Goal: Task Accomplishment & Management: Complete application form

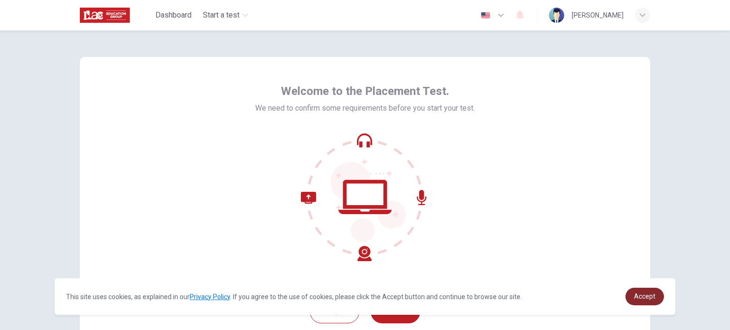
click at [643, 302] on link "Accept" at bounding box center [644, 297] width 38 height 18
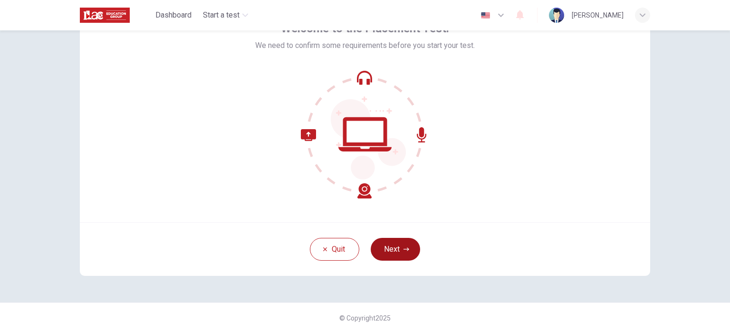
scroll to position [65, 0]
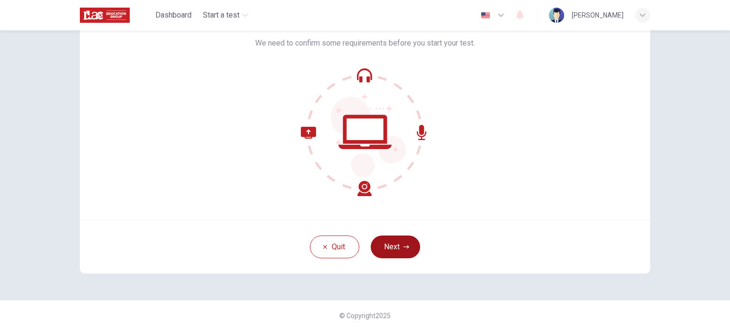
click at [399, 243] on button "Next" at bounding box center [395, 247] width 49 height 23
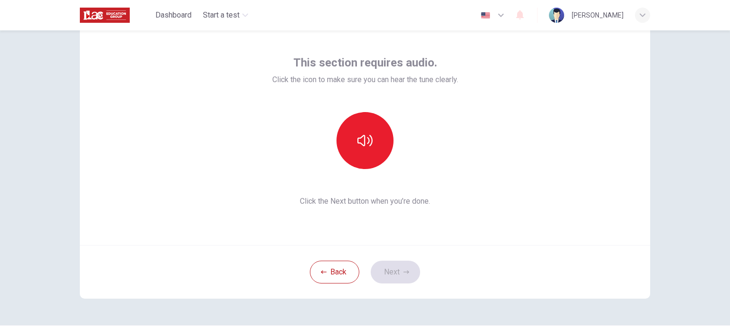
scroll to position [18, 0]
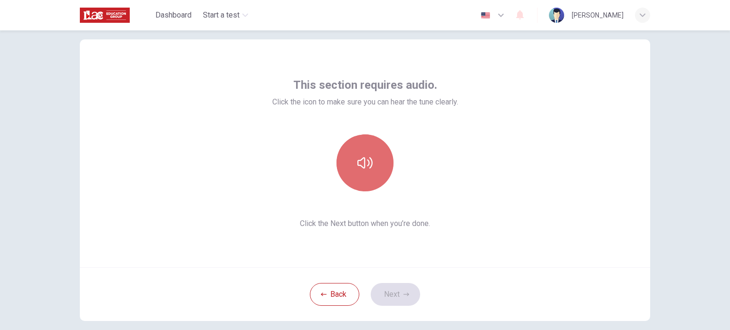
click at [371, 173] on button "button" at bounding box center [364, 163] width 57 height 57
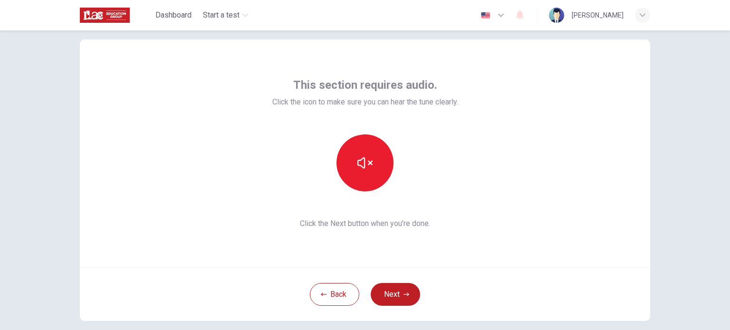
click at [498, 275] on div "Back Next" at bounding box center [365, 295] width 570 height 54
click at [386, 292] on button "Next" at bounding box center [395, 294] width 49 height 23
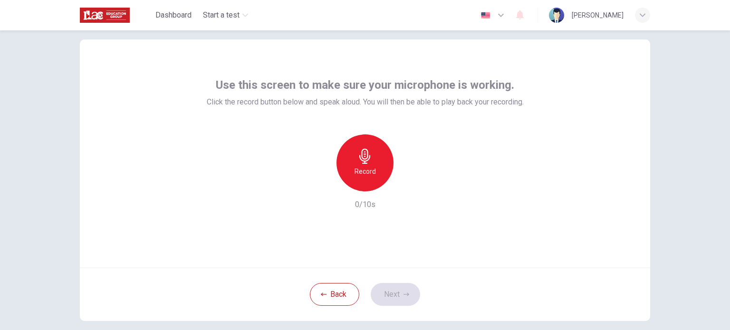
click at [354, 155] on div "Record" at bounding box center [364, 163] width 57 height 57
click at [404, 184] on icon "button" at bounding box center [409, 184] width 10 height 10
click at [407, 184] on icon "button" at bounding box center [409, 184] width 10 height 10
click at [392, 296] on button "Next" at bounding box center [395, 294] width 49 height 23
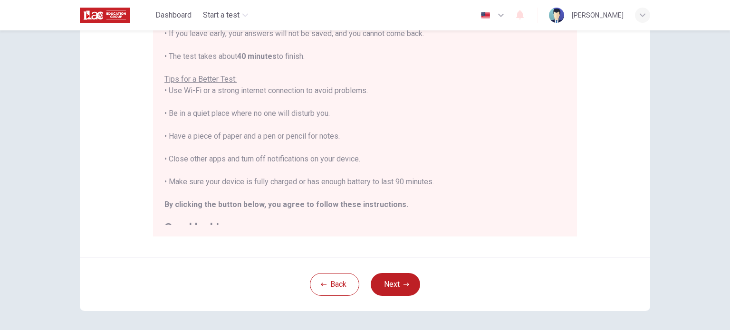
scroll to position [0, 0]
click at [401, 279] on button "Next" at bounding box center [395, 284] width 49 height 23
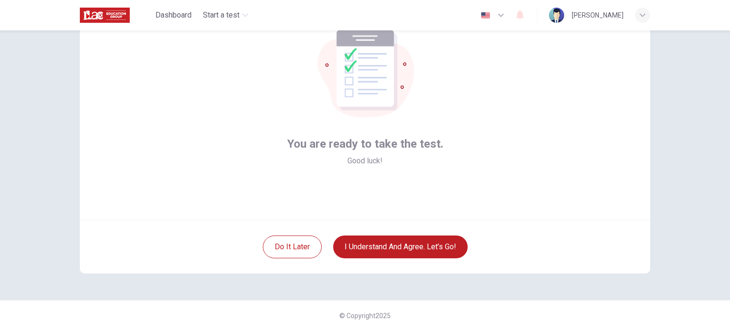
scroll to position [18, 0]
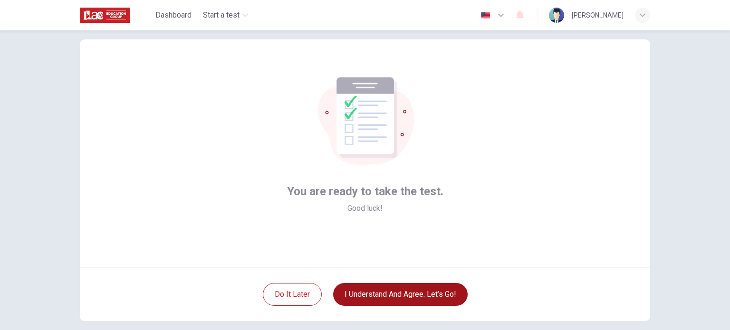
click at [432, 294] on button "I understand and agree. Let’s go!" at bounding box center [400, 294] width 135 height 23
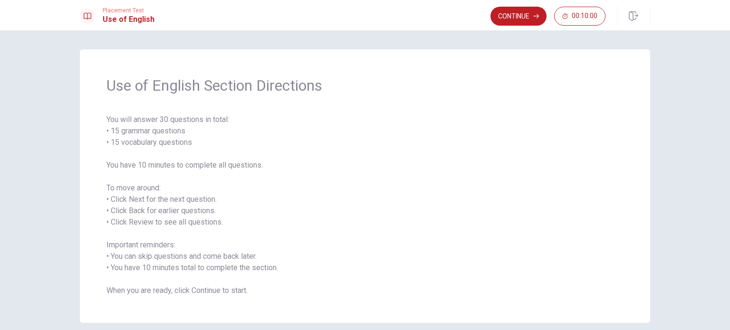
click at [667, 148] on div "Use of English Section Directions You will answer 30 questions in total: • 15 g…" at bounding box center [365, 180] width 730 height 300
drag, startPoint x: 105, startPoint y: 121, endPoint x: 183, endPoint y: 120, distance: 78.9
click at [183, 120] on span "You will answer 30 questions in total: • 15 grammar questions • 15 vocabulary q…" at bounding box center [364, 205] width 517 height 183
drag, startPoint x: 121, startPoint y: 131, endPoint x: 125, endPoint y: 142, distance: 11.4
click at [147, 134] on span "You will answer 30 questions in total: • 15 grammar questions • 15 vocabulary q…" at bounding box center [364, 205] width 517 height 183
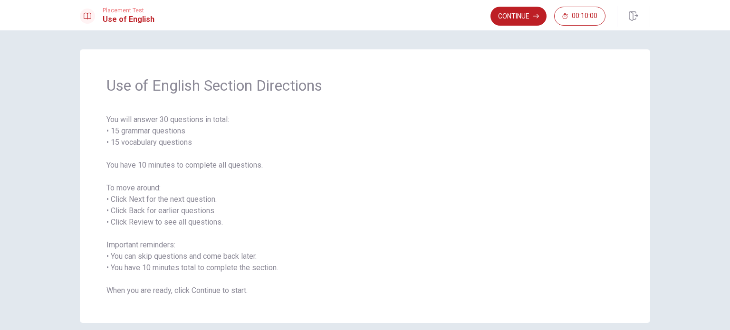
drag, startPoint x: 119, startPoint y: 143, endPoint x: 165, endPoint y: 139, distance: 46.3
click at [165, 139] on span "You will answer 30 questions in total: • 15 grammar questions • 15 vocabulary q…" at bounding box center [364, 205] width 517 height 183
click at [529, 17] on button "Continue" at bounding box center [518, 16] width 56 height 19
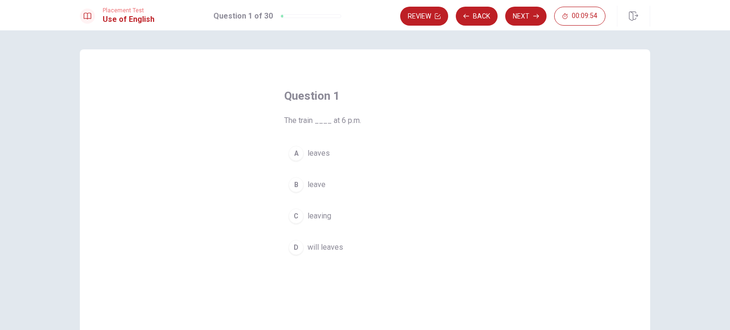
click at [294, 154] on div "A" at bounding box center [295, 153] width 15 height 15
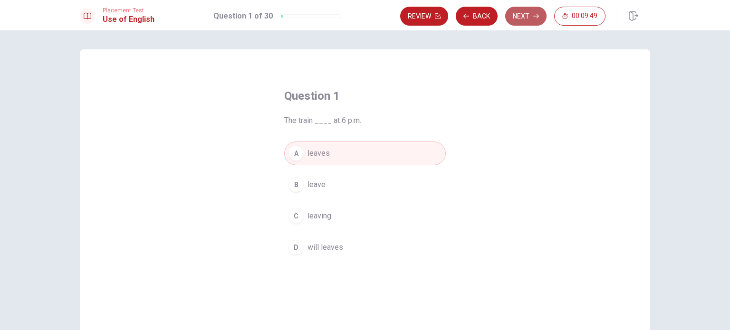
click at [533, 17] on button "Next" at bounding box center [525, 16] width 41 height 19
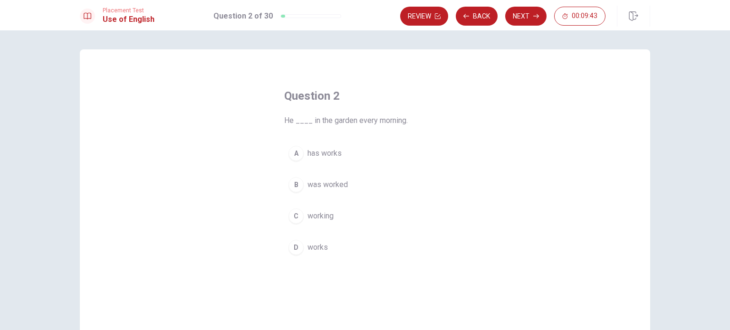
click at [294, 242] on div "D" at bounding box center [295, 247] width 15 height 15
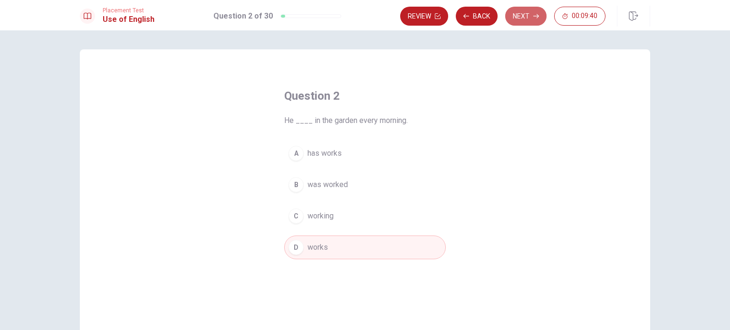
click at [530, 17] on button "Next" at bounding box center [525, 16] width 41 height 19
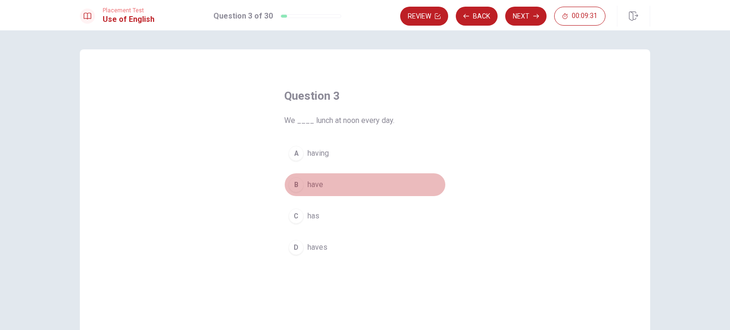
click at [292, 184] on div "B" at bounding box center [295, 184] width 15 height 15
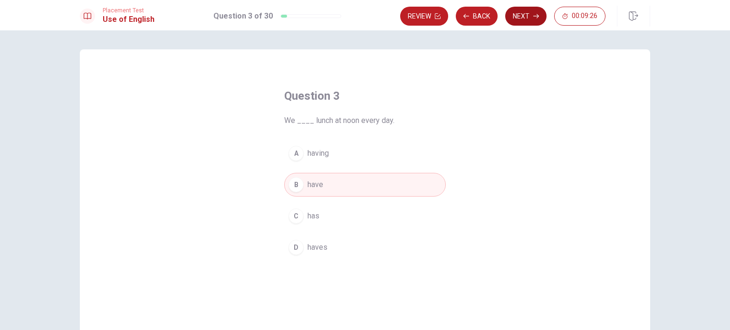
click at [517, 13] on button "Next" at bounding box center [525, 16] width 41 height 19
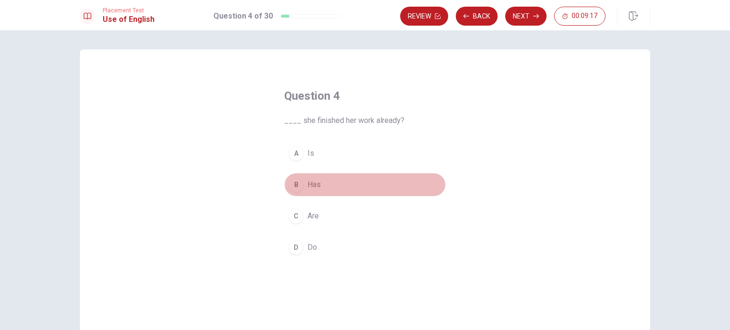
click at [293, 187] on div "B" at bounding box center [295, 184] width 15 height 15
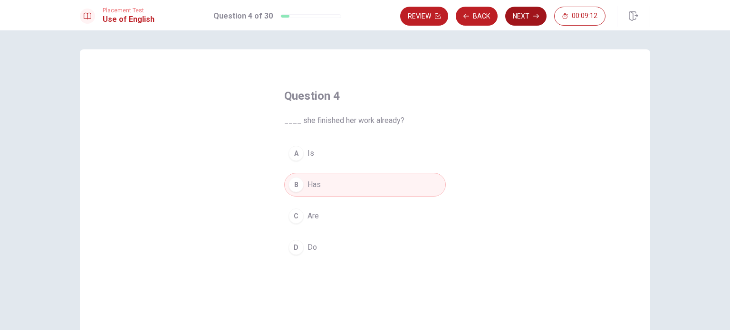
click at [525, 15] on button "Next" at bounding box center [525, 16] width 41 height 19
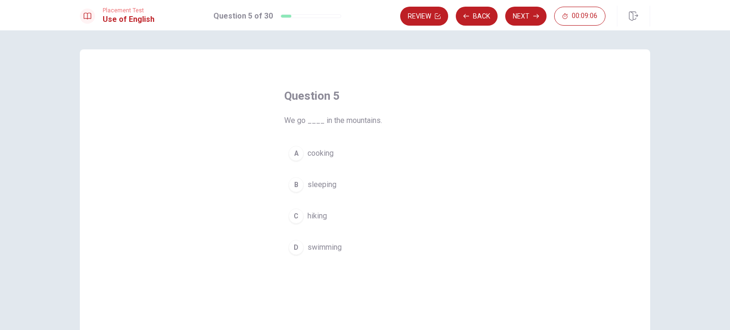
click at [289, 216] on div "C" at bounding box center [295, 216] width 15 height 15
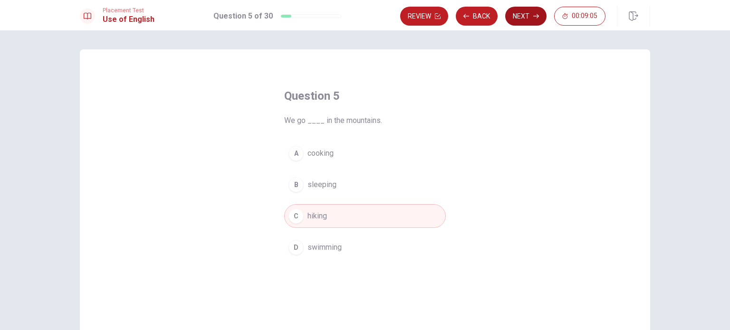
click at [519, 20] on button "Next" at bounding box center [525, 16] width 41 height 19
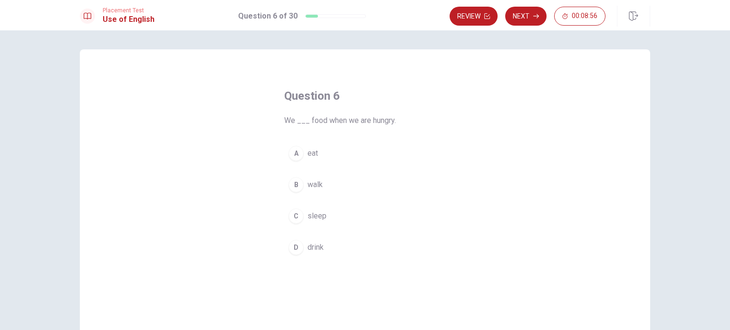
click at [294, 150] on div "A" at bounding box center [295, 153] width 15 height 15
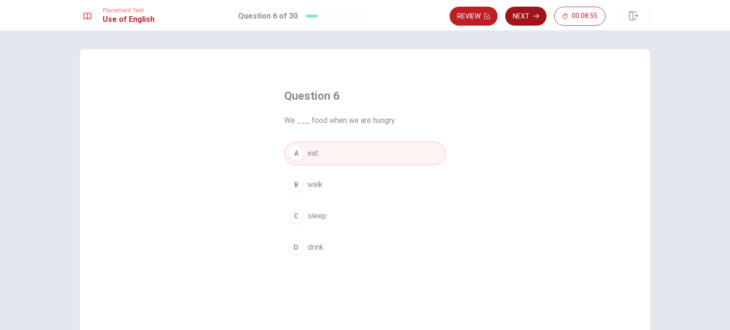
click at [520, 16] on button "Next" at bounding box center [525, 16] width 41 height 19
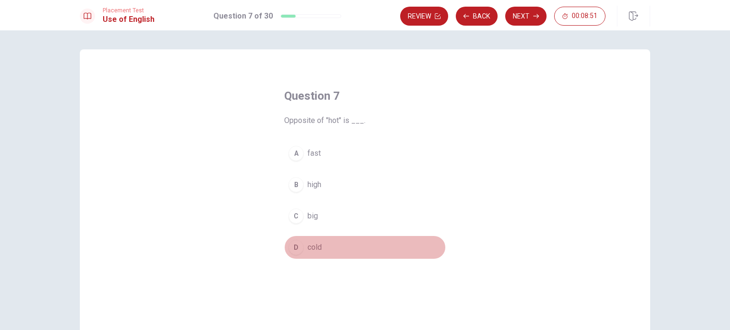
click at [295, 243] on div "D" at bounding box center [295, 247] width 15 height 15
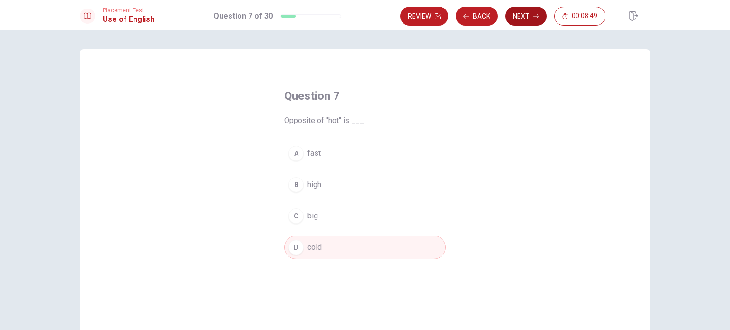
click at [521, 12] on button "Next" at bounding box center [525, 16] width 41 height 19
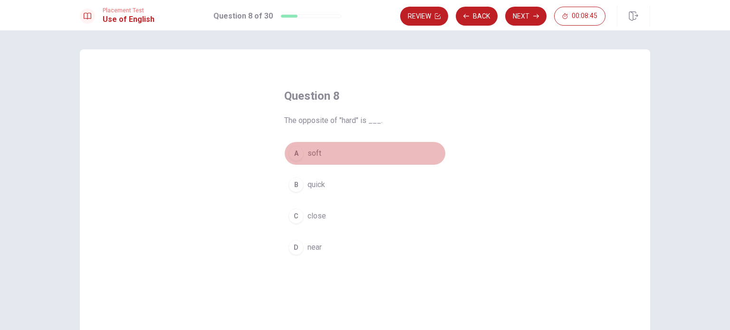
click at [304, 152] on button "A soft" at bounding box center [365, 154] width 162 height 24
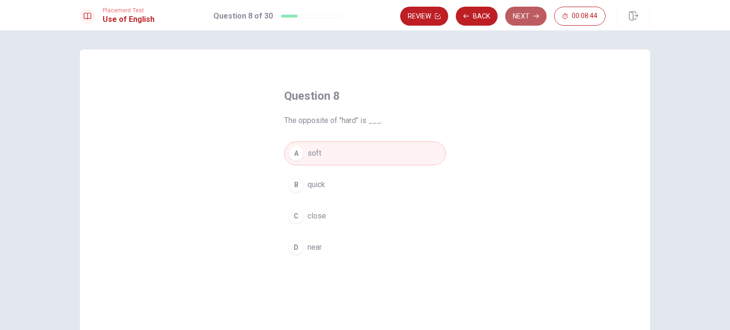
click at [531, 11] on button "Next" at bounding box center [525, 16] width 41 height 19
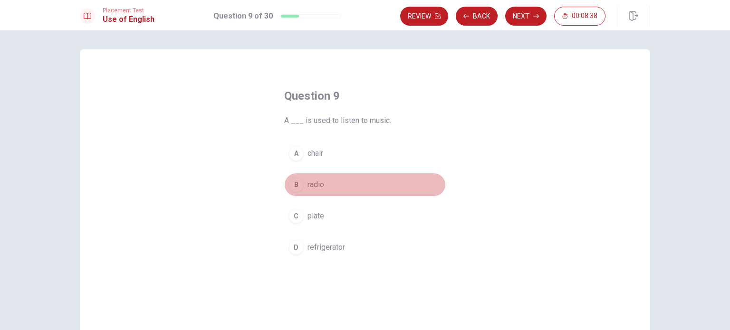
click at [292, 188] on div "B" at bounding box center [295, 184] width 15 height 15
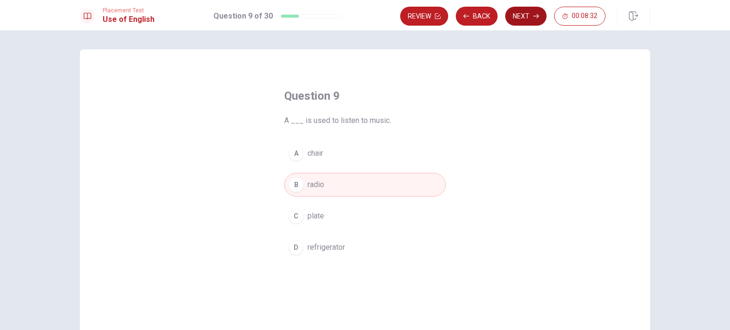
click at [532, 15] on button "Next" at bounding box center [525, 16] width 41 height 19
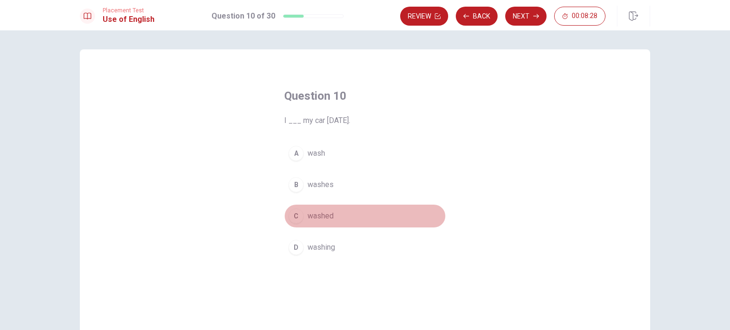
click at [286, 210] on button "C washed" at bounding box center [365, 216] width 162 height 24
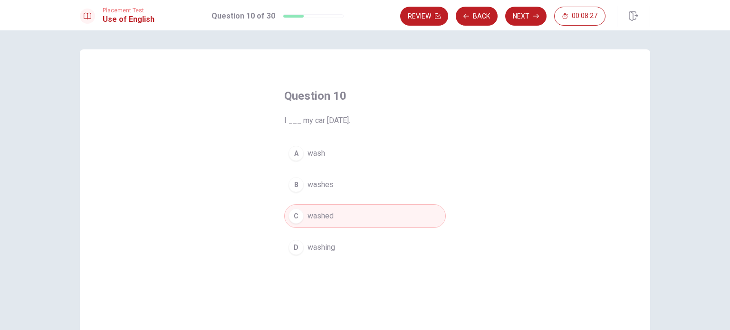
click at [528, 13] on button "Next" at bounding box center [525, 16] width 41 height 19
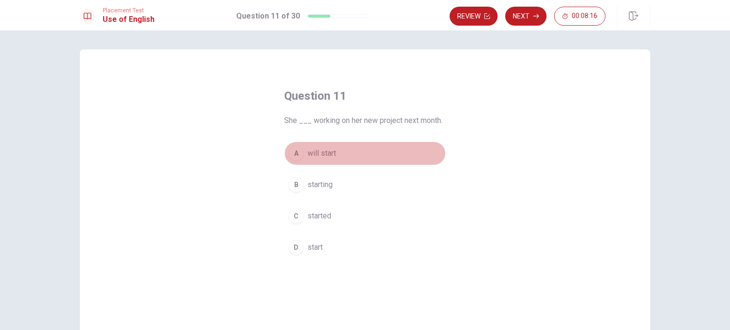
click at [294, 156] on div "A" at bounding box center [295, 153] width 15 height 15
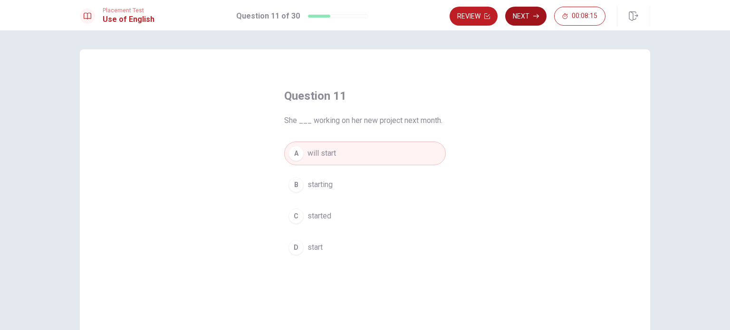
click at [527, 17] on button "Next" at bounding box center [525, 16] width 41 height 19
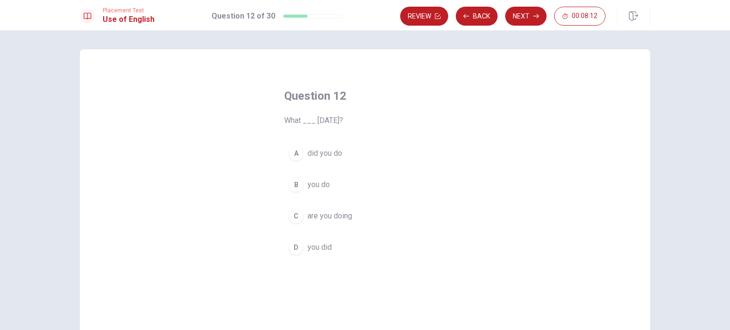
click at [298, 154] on div "A" at bounding box center [295, 153] width 15 height 15
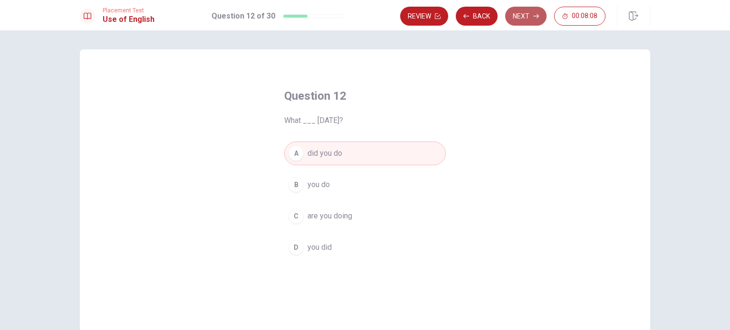
click at [521, 12] on button "Next" at bounding box center [525, 16] width 41 height 19
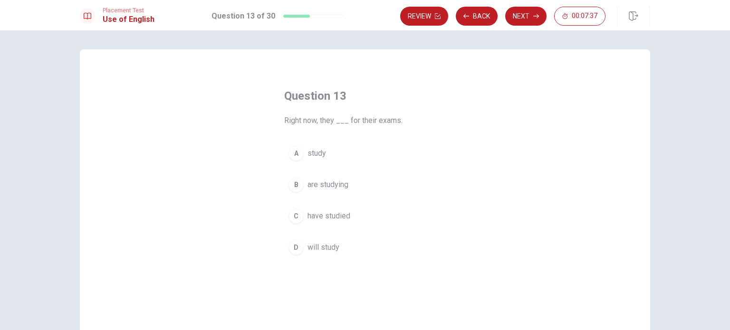
drag, startPoint x: 280, startPoint y: 121, endPoint x: 314, endPoint y: 122, distance: 33.3
click at [314, 122] on div "Question 13 Right now, they ___ for their exams. A study B are studying C have …" at bounding box center [365, 174] width 200 height 202
drag, startPoint x: 317, startPoint y: 121, endPoint x: 280, endPoint y: 123, distance: 36.7
click at [280, 123] on div "Question 13 Right now, they ___ for their exams. A study B are studying C have …" at bounding box center [365, 174] width 200 height 202
drag, startPoint x: 282, startPoint y: 121, endPoint x: 316, endPoint y: 125, distance: 33.4
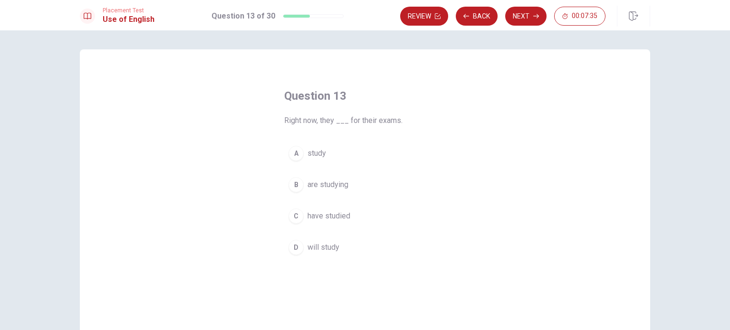
click at [316, 125] on span "Right now, they ___ for their exams." at bounding box center [365, 120] width 162 height 11
drag, startPoint x: 317, startPoint y: 123, endPoint x: 325, endPoint y: 121, distance: 7.4
click at [325, 121] on span "Right now, they ___ for their exams." at bounding box center [365, 120] width 162 height 11
click at [298, 183] on div "B" at bounding box center [295, 184] width 15 height 15
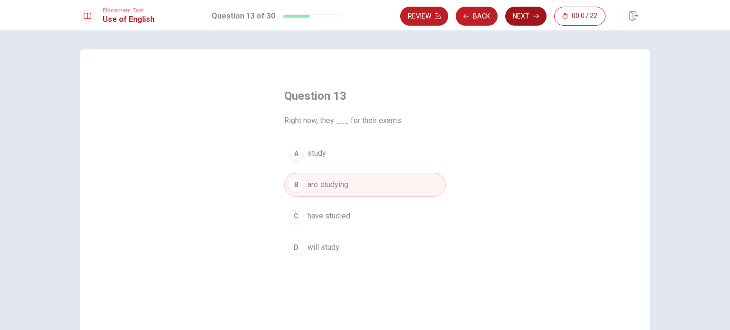
click at [521, 10] on button "Next" at bounding box center [525, 16] width 41 height 19
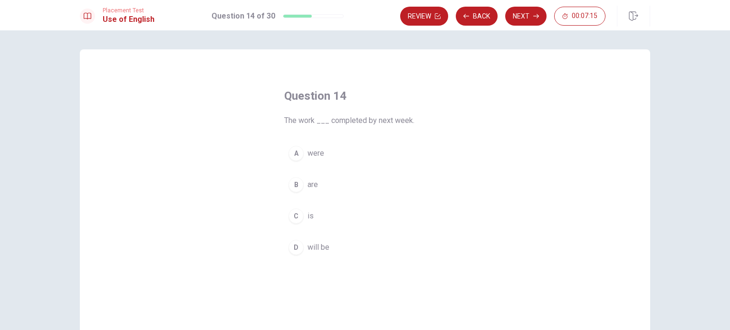
click at [293, 255] on button "D will be" at bounding box center [365, 248] width 162 height 24
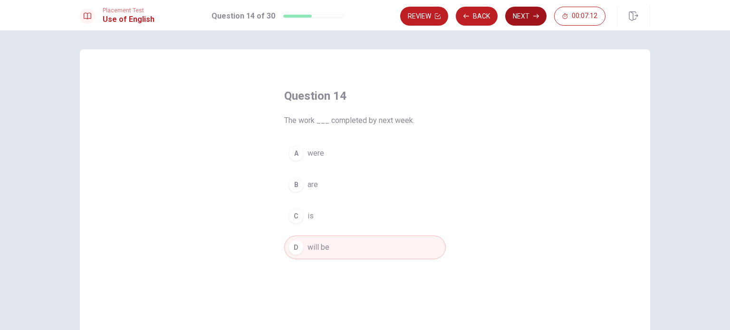
click at [532, 19] on button "Next" at bounding box center [525, 16] width 41 height 19
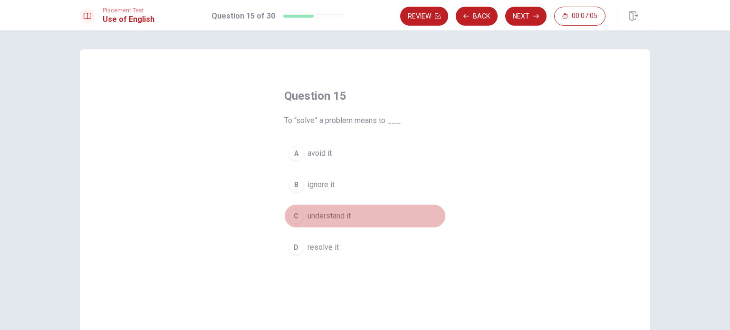
click at [290, 219] on div "C" at bounding box center [295, 216] width 15 height 15
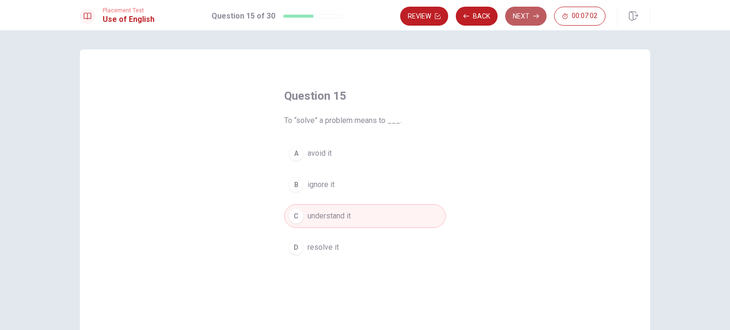
click at [530, 17] on button "Next" at bounding box center [525, 16] width 41 height 19
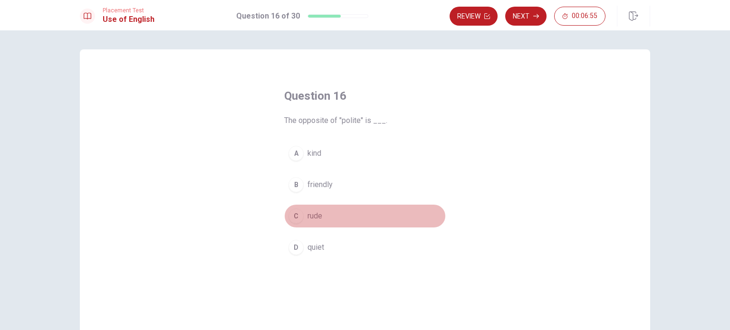
click at [291, 220] on div "C" at bounding box center [295, 216] width 15 height 15
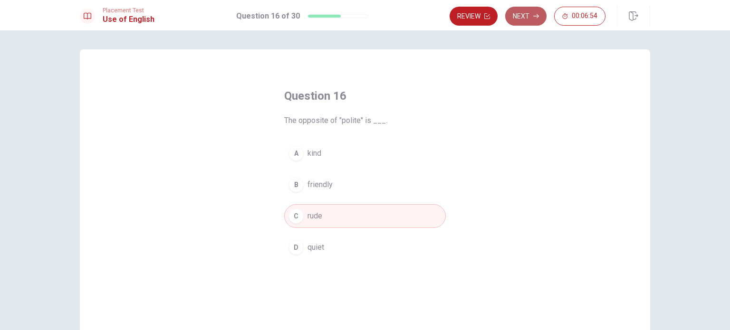
click at [529, 14] on button "Next" at bounding box center [525, 16] width 41 height 19
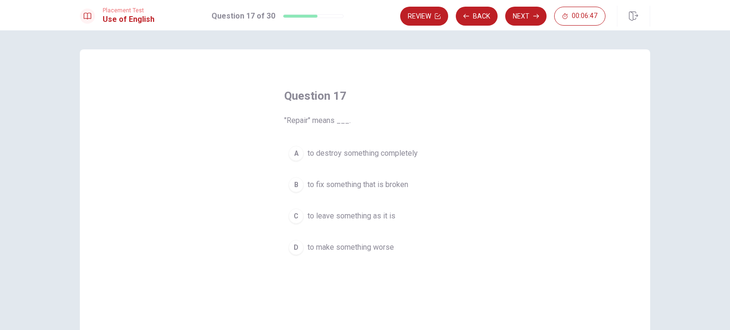
click at [291, 181] on div "B" at bounding box center [295, 184] width 15 height 15
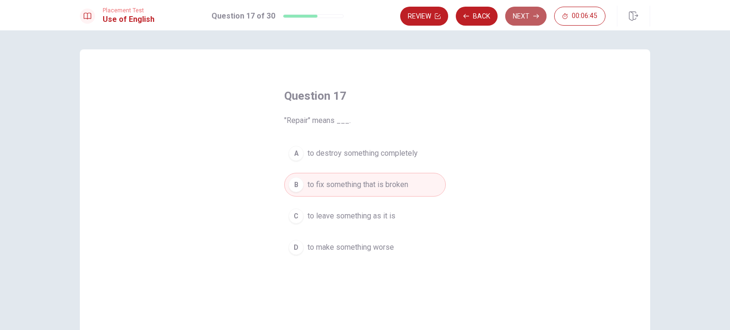
click at [532, 16] on button "Next" at bounding box center [525, 16] width 41 height 19
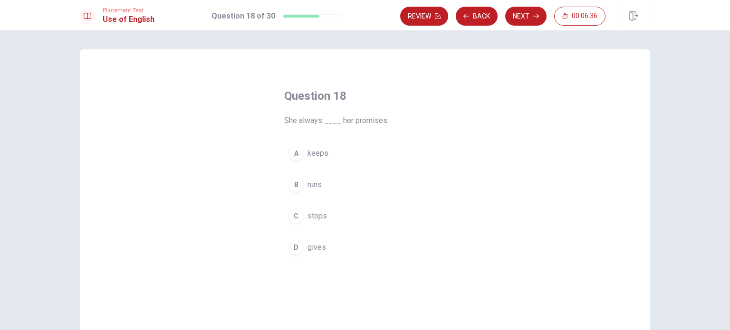
click at [291, 153] on div "A" at bounding box center [295, 153] width 15 height 15
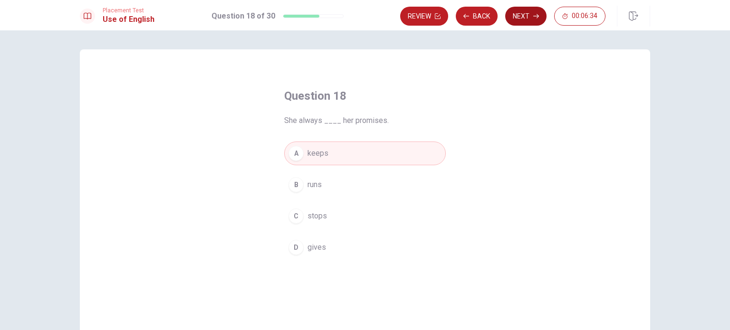
click at [539, 11] on button "Next" at bounding box center [525, 16] width 41 height 19
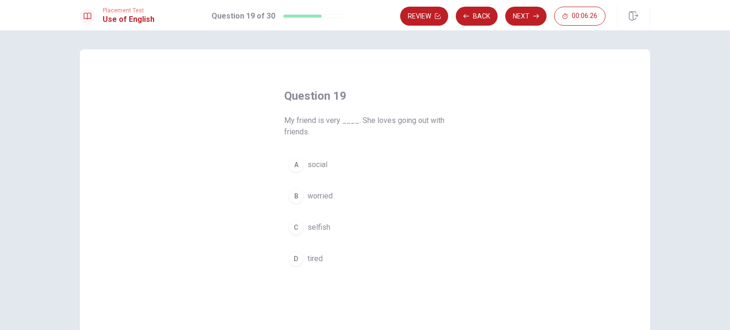
click at [299, 167] on div "A" at bounding box center [295, 164] width 15 height 15
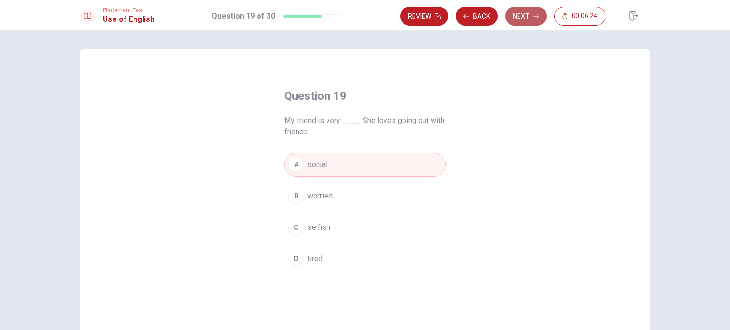
click at [538, 19] on icon "button" at bounding box center [536, 16] width 6 height 6
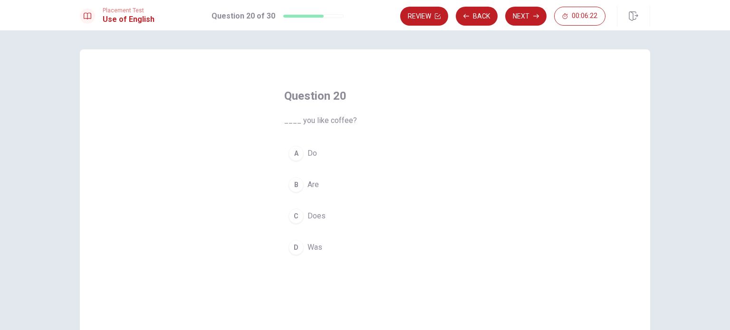
click at [301, 158] on button "A Do" at bounding box center [365, 154] width 162 height 24
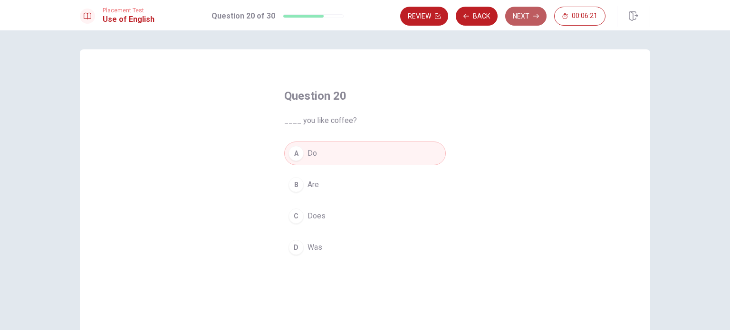
click at [513, 17] on button "Next" at bounding box center [525, 16] width 41 height 19
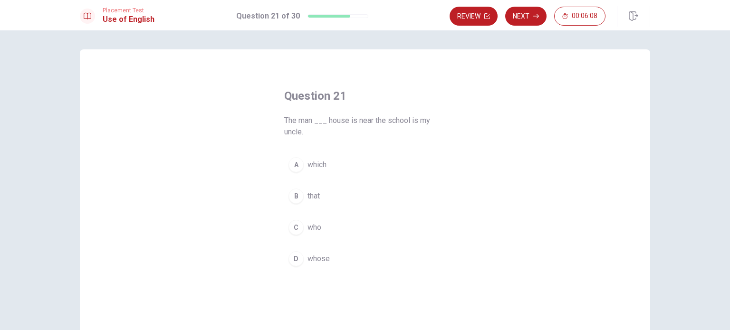
click at [292, 255] on div "D" at bounding box center [295, 258] width 15 height 15
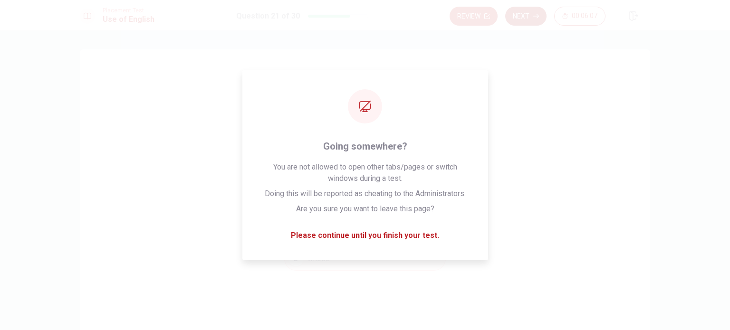
click at [532, 8] on button "Next" at bounding box center [525, 16] width 41 height 19
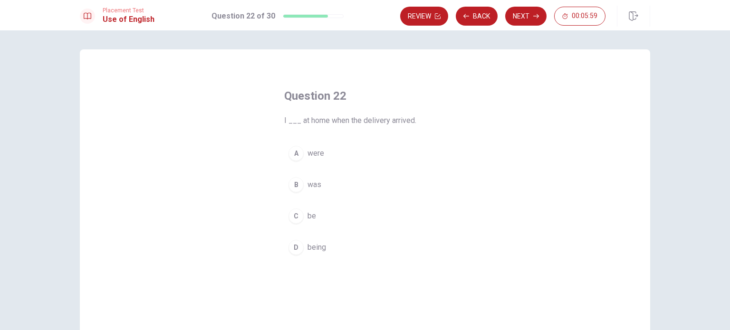
click at [295, 180] on div "B" at bounding box center [295, 184] width 15 height 15
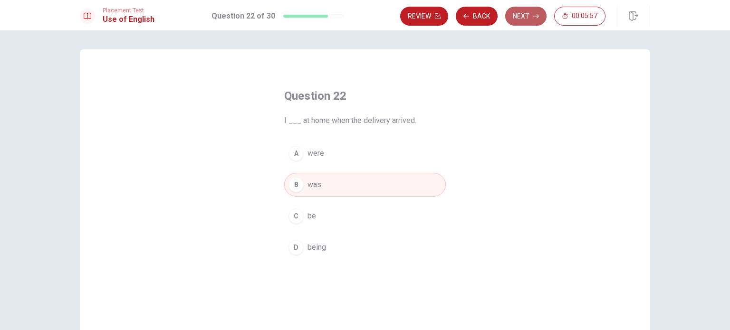
click at [530, 20] on button "Next" at bounding box center [525, 16] width 41 height 19
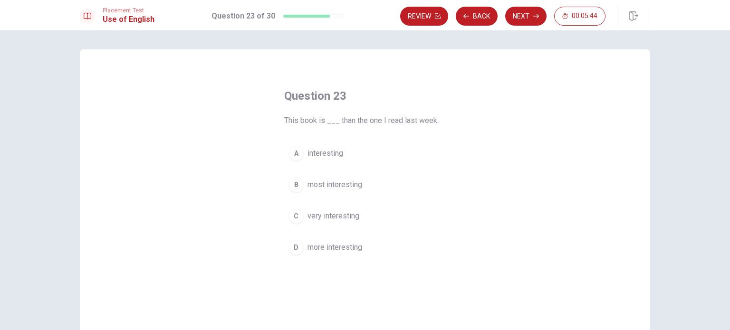
click at [288, 247] on div "D" at bounding box center [295, 247] width 15 height 15
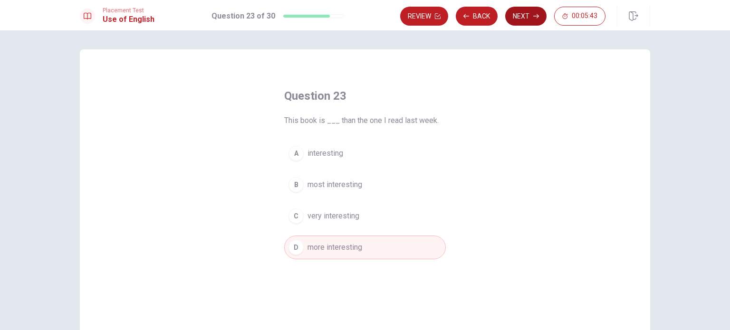
click at [522, 15] on button "Next" at bounding box center [525, 16] width 41 height 19
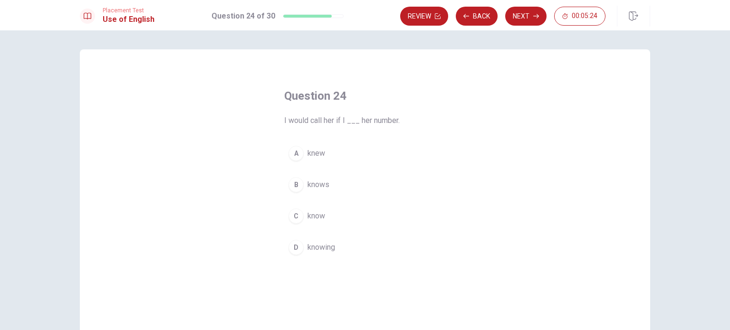
click at [293, 215] on div "C" at bounding box center [295, 216] width 15 height 15
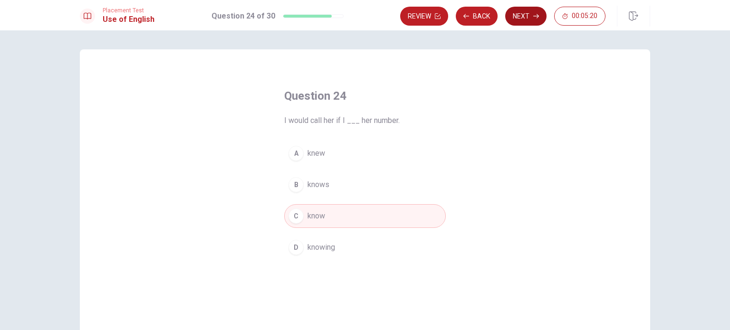
click at [517, 19] on button "Next" at bounding box center [525, 16] width 41 height 19
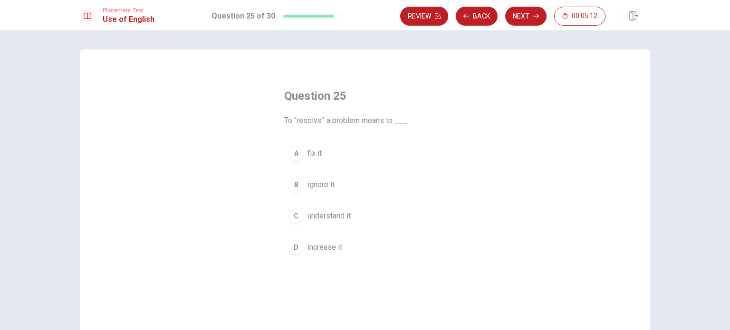
click at [293, 218] on div "C" at bounding box center [295, 216] width 15 height 15
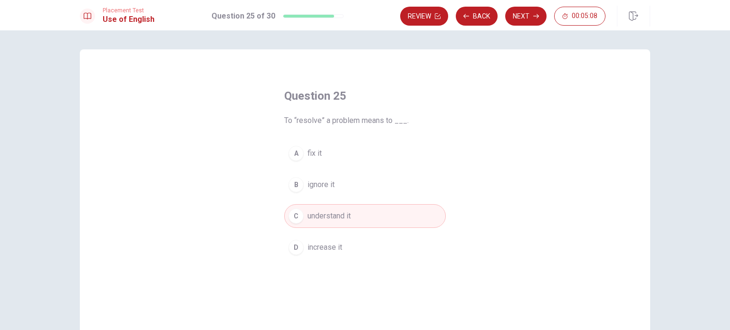
click at [293, 154] on div "A" at bounding box center [295, 153] width 15 height 15
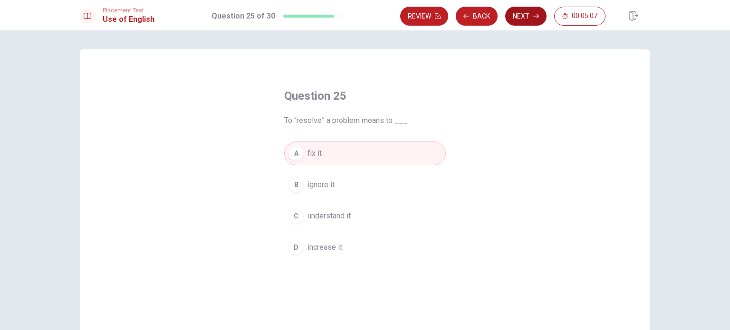
click at [529, 15] on button "Next" at bounding box center [525, 16] width 41 height 19
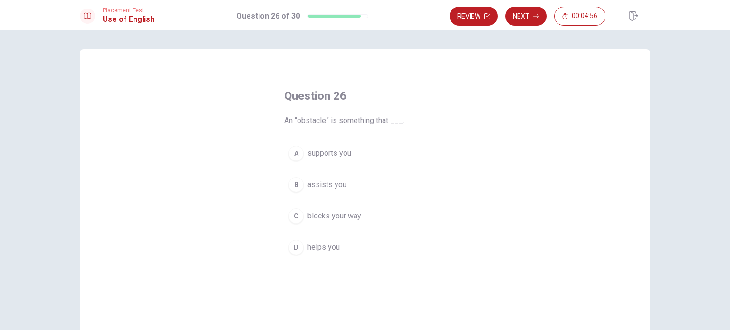
click at [298, 211] on div "C" at bounding box center [295, 216] width 15 height 15
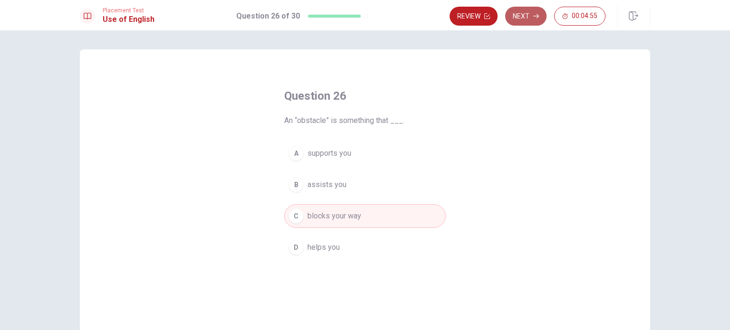
click at [519, 11] on button "Next" at bounding box center [525, 16] width 41 height 19
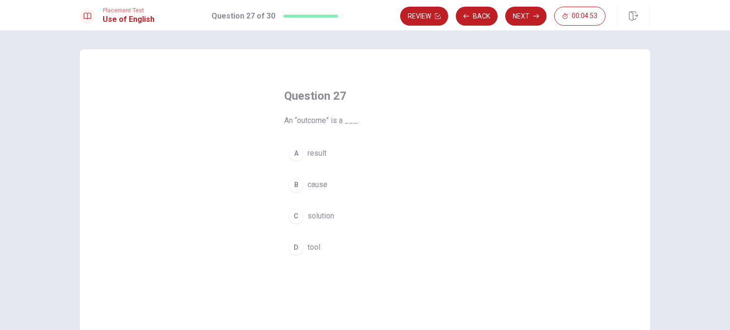
click at [293, 150] on div "A" at bounding box center [295, 153] width 15 height 15
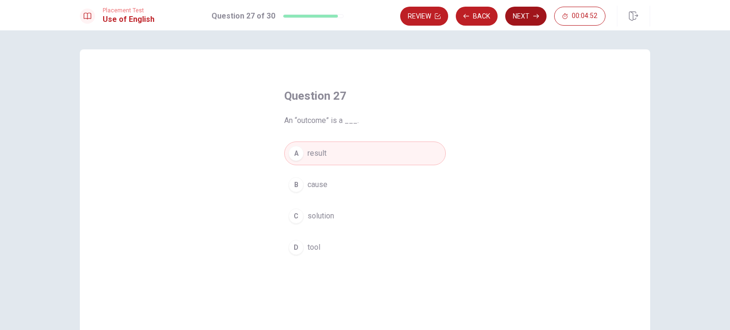
click at [525, 17] on button "Next" at bounding box center [525, 16] width 41 height 19
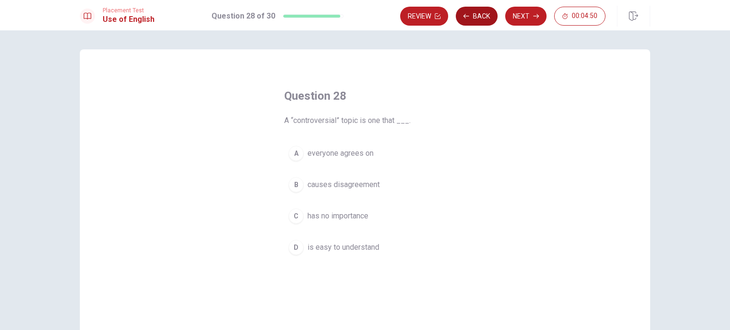
click at [475, 17] on button "Back" at bounding box center [477, 16] width 42 height 19
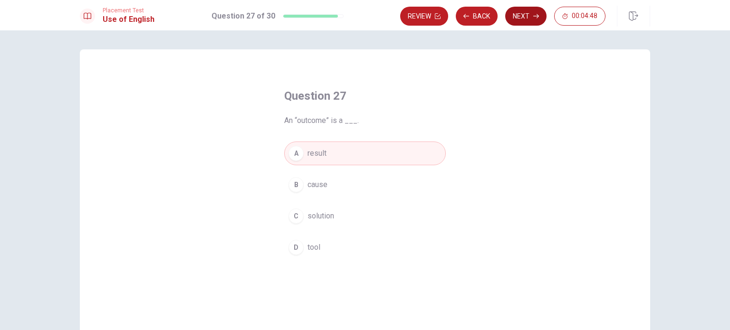
click at [521, 15] on button "Next" at bounding box center [525, 16] width 41 height 19
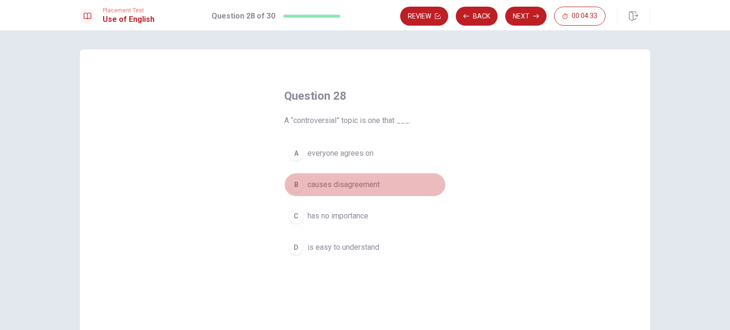
click at [300, 184] on div "B" at bounding box center [295, 184] width 15 height 15
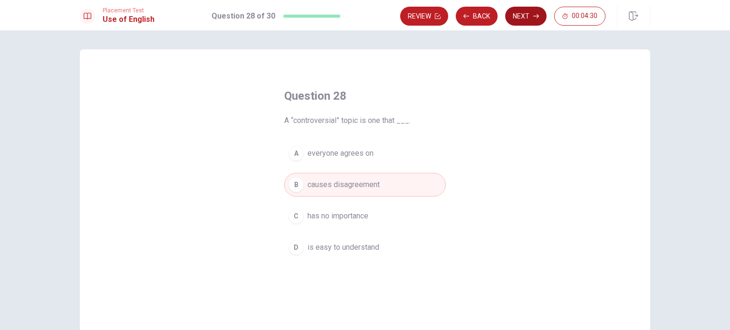
click at [524, 15] on button "Next" at bounding box center [525, 16] width 41 height 19
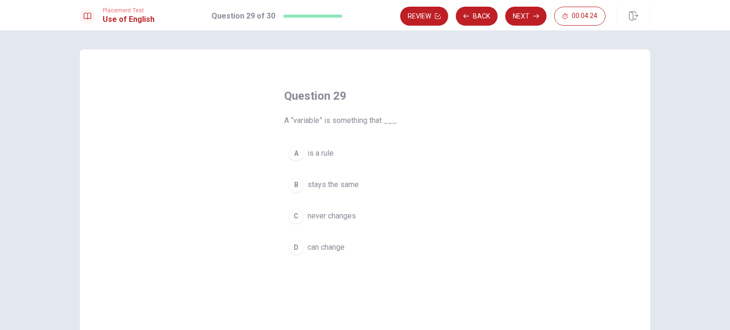
click at [293, 240] on div "D" at bounding box center [295, 247] width 15 height 15
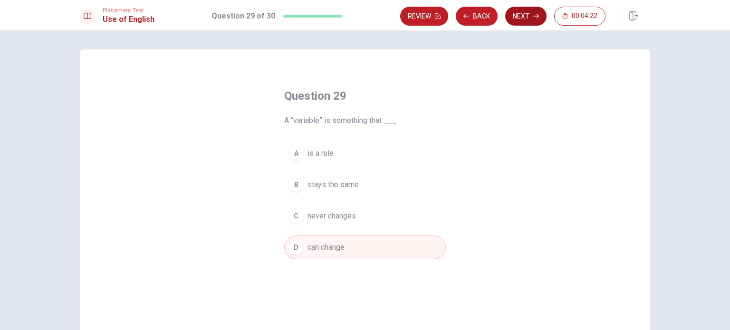
click at [524, 13] on button "Next" at bounding box center [525, 16] width 41 height 19
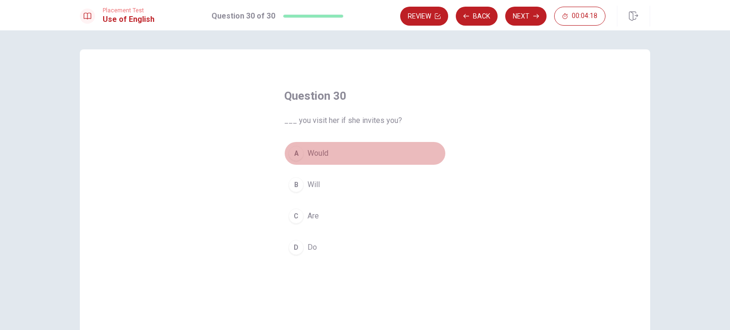
click at [293, 157] on div "A" at bounding box center [295, 153] width 15 height 15
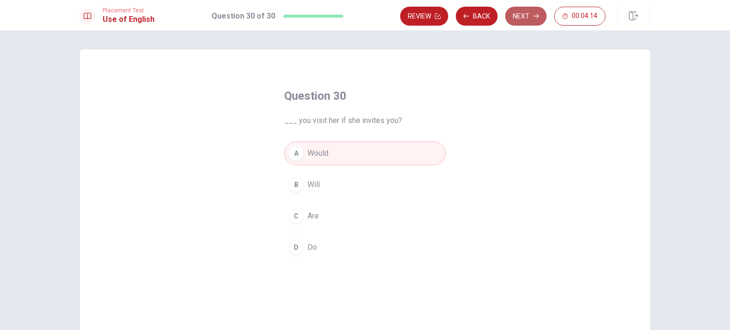
click at [520, 16] on button "Next" at bounding box center [525, 16] width 41 height 19
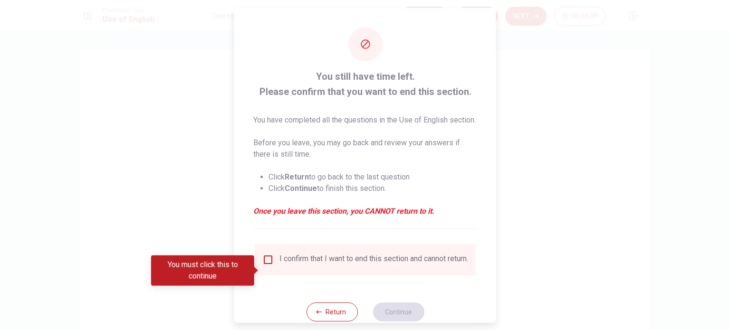
drag, startPoint x: 269, startPoint y: 93, endPoint x: 337, endPoint y: 93, distance: 68.4
click at [337, 93] on span "You still have time left. Please confirm that you want to end this section." at bounding box center [365, 83] width 224 height 30
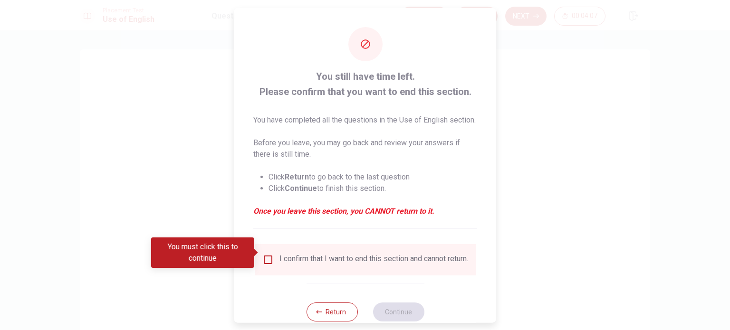
scroll to position [35, 0]
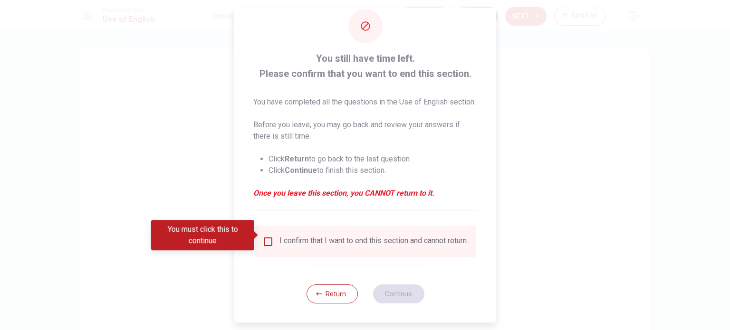
drag, startPoint x: 263, startPoint y: 164, endPoint x: 384, endPoint y: 165, distance: 120.7
click at [384, 165] on li "Click Continue to finish this section." at bounding box center [373, 170] width 209 height 11
click at [262, 236] on input "You must click this to continue" at bounding box center [267, 241] width 11 height 11
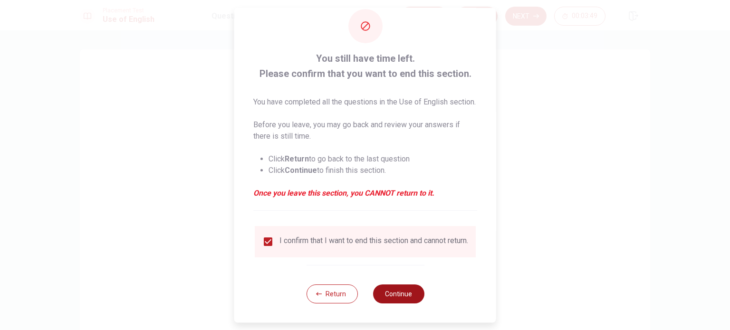
click at [404, 290] on button "Continue" at bounding box center [398, 294] width 51 height 19
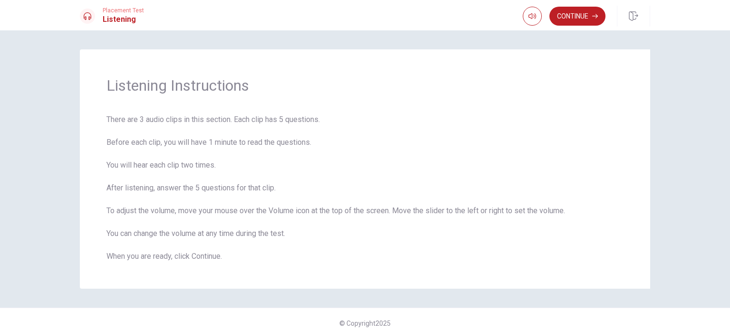
drag, startPoint x: 687, startPoint y: 184, endPoint x: 691, endPoint y: 131, distance: 53.9
click at [693, 131] on div "Listening Instructions There are 3 audio clips in this section. Each clip has 5…" at bounding box center [365, 180] width 730 height 300
drag, startPoint x: 676, startPoint y: 93, endPoint x: 676, endPoint y: 108, distance: 15.7
click at [676, 108] on div "Listening Instructions There are 3 audio clips in this section. Each clip has 5…" at bounding box center [365, 180] width 730 height 300
click at [529, 15] on icon "button" at bounding box center [533, 16] width 8 height 8
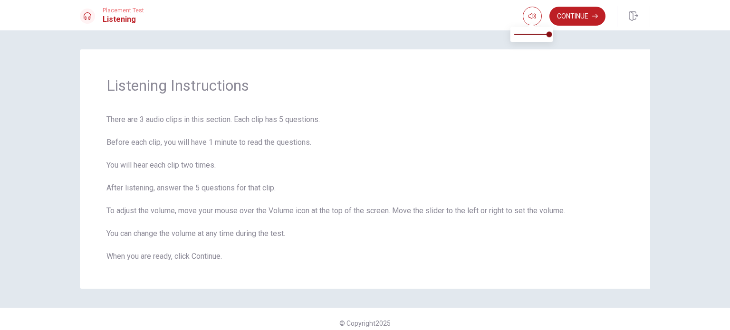
click at [393, 41] on div "Listening Instructions There are 3 audio clips in this section. Each clip has 5…" at bounding box center [365, 180] width 730 height 300
click at [588, 14] on button "Continue" at bounding box center [577, 16] width 56 height 19
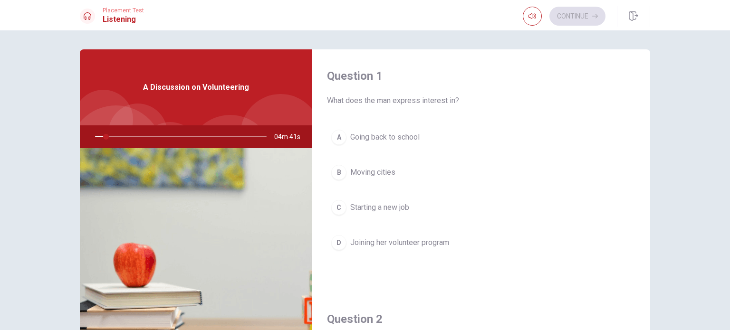
drag, startPoint x: 327, startPoint y: 102, endPoint x: 401, endPoint y: 97, distance: 73.3
click at [401, 97] on span "What does the man express interest in?" at bounding box center [481, 100] width 308 height 11
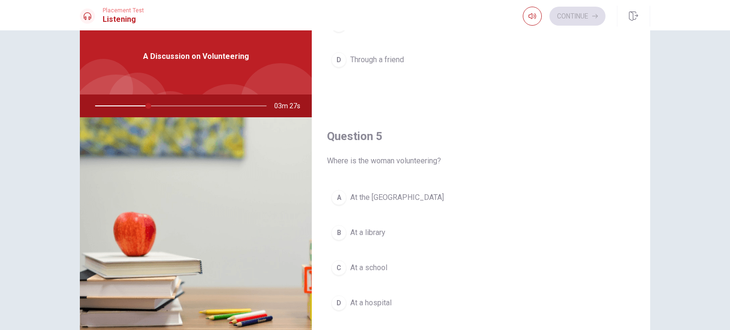
scroll to position [48, 0]
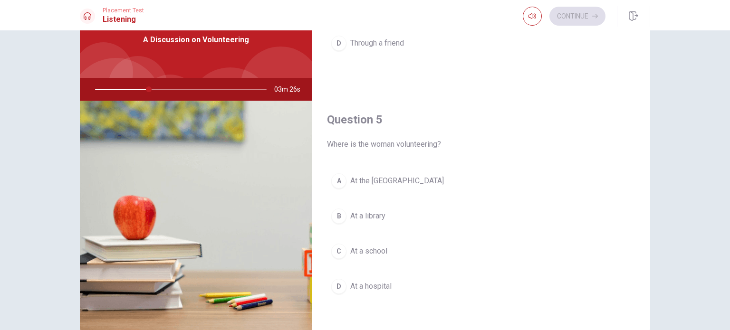
click at [365, 176] on span "At the [GEOGRAPHIC_DATA]" at bounding box center [397, 180] width 94 height 11
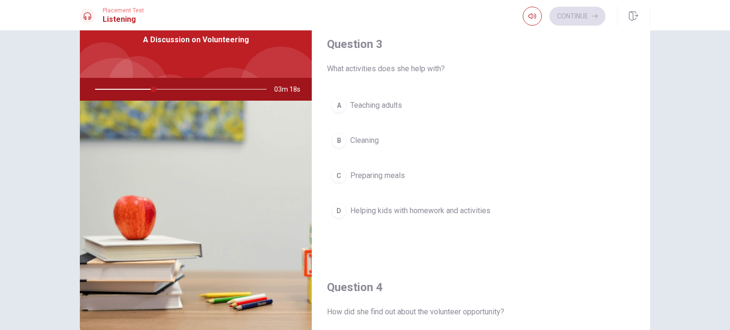
scroll to position [454, 0]
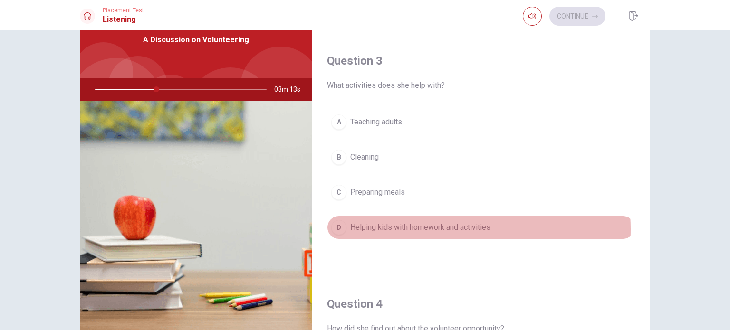
click at [404, 227] on span "Helping kids with homework and activities" at bounding box center [420, 227] width 140 height 11
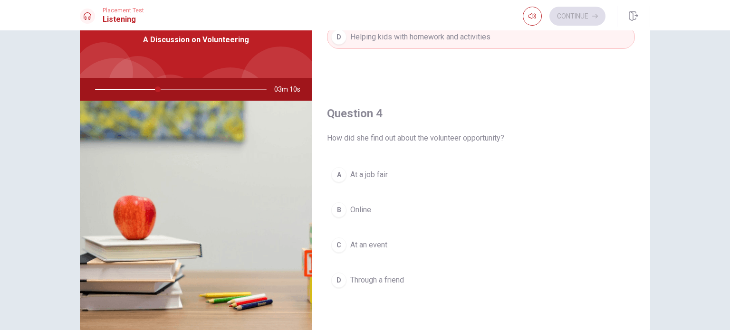
scroll to position [644, 0]
click at [386, 211] on button "B Online" at bounding box center [481, 211] width 308 height 24
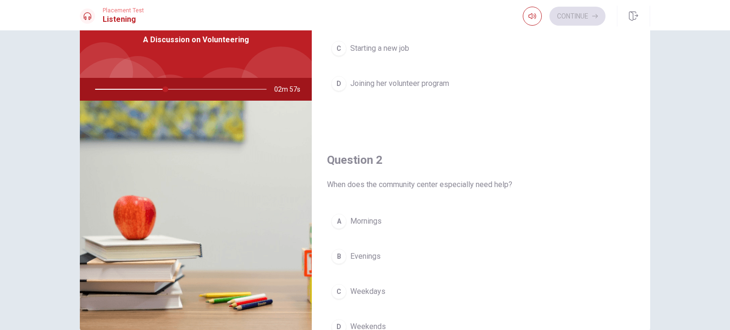
scroll to position [143, 0]
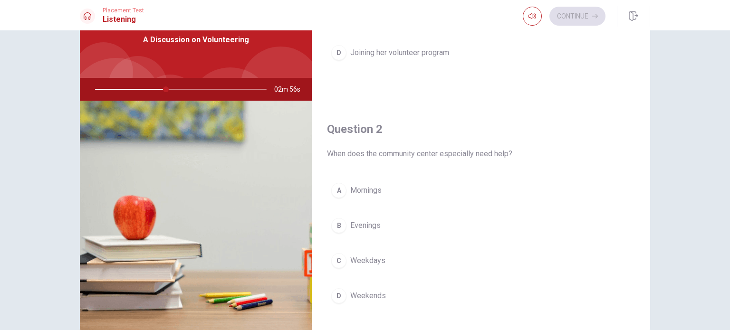
click at [406, 53] on span "Joining her volunteer program" at bounding box center [399, 52] width 99 height 11
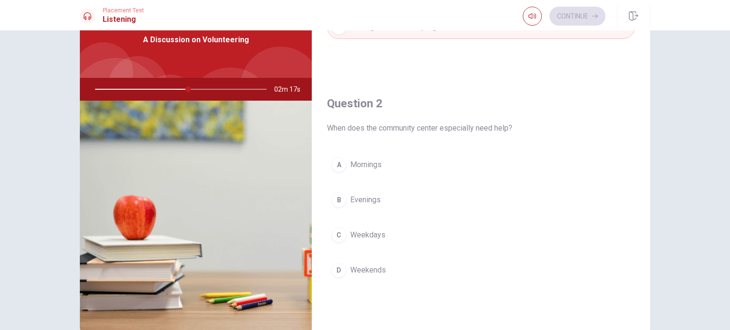
scroll to position [190, 0]
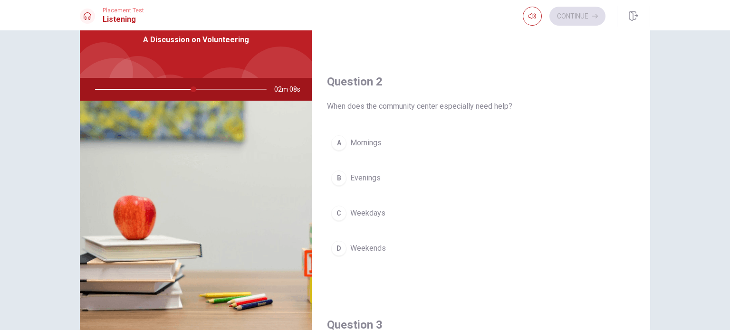
click at [374, 243] on span "Weekends" at bounding box center [368, 248] width 36 height 11
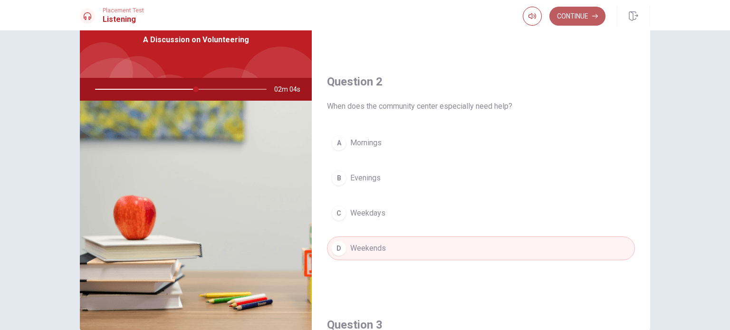
click at [589, 15] on button "Continue" at bounding box center [577, 16] width 56 height 19
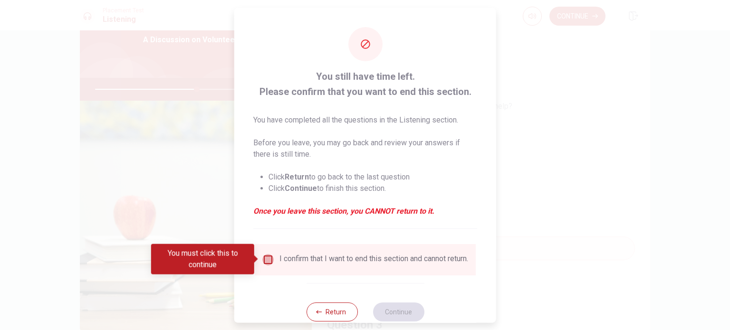
click at [269, 259] on input "You must click this to continue" at bounding box center [267, 259] width 11 height 11
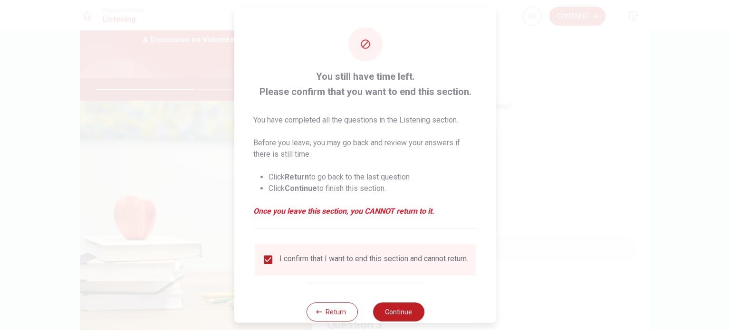
click at [620, 237] on div at bounding box center [365, 165] width 730 height 330
click at [388, 312] on button "Continue" at bounding box center [398, 311] width 51 height 19
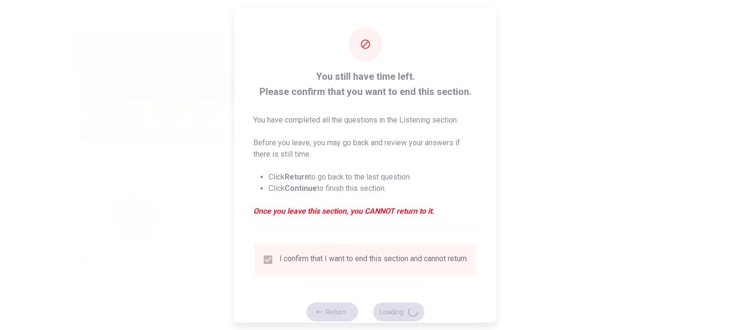
type input "61"
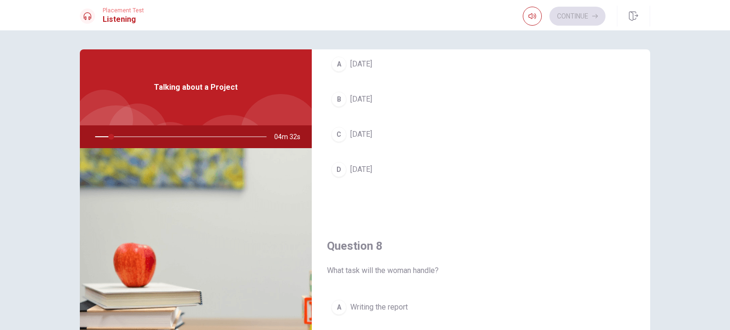
scroll to position [428, 0]
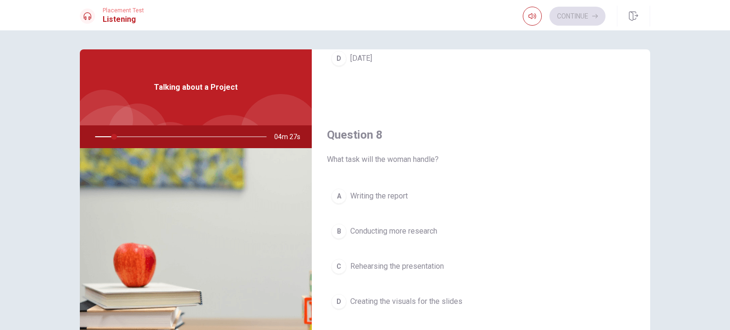
drag, startPoint x: 362, startPoint y: 159, endPoint x: 432, endPoint y: 159, distance: 69.4
click at [432, 159] on span "What task will the woman handle?" at bounding box center [481, 159] width 308 height 11
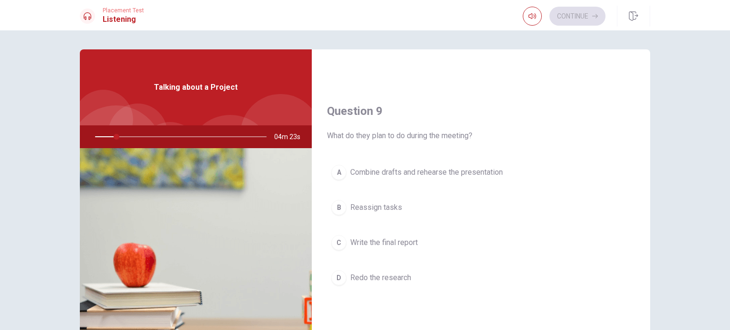
scroll to position [665, 0]
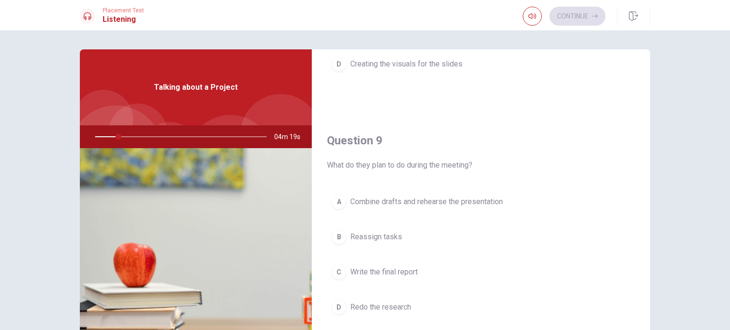
click at [362, 164] on span "What do they plan to do during the meeting?" at bounding box center [481, 165] width 308 height 11
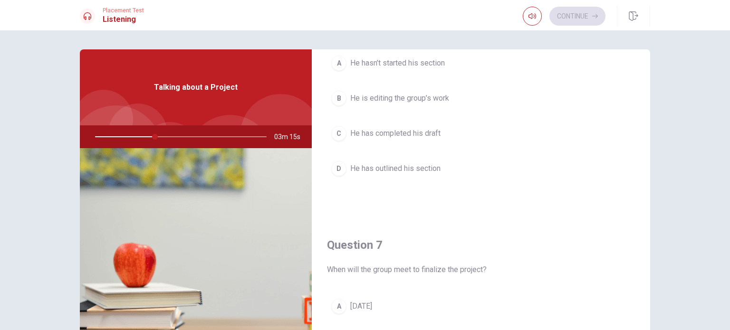
scroll to position [0, 0]
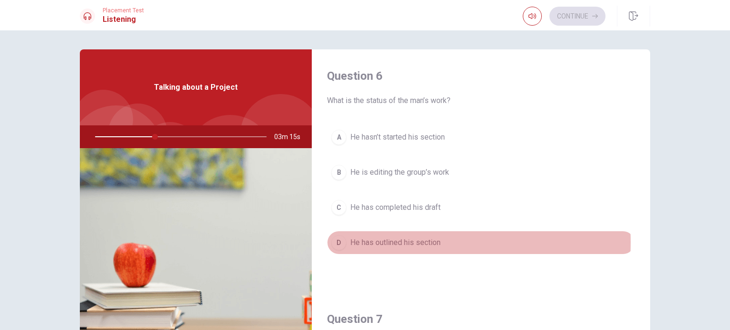
click at [359, 242] on span "He has outlined his section" at bounding box center [395, 242] width 90 height 11
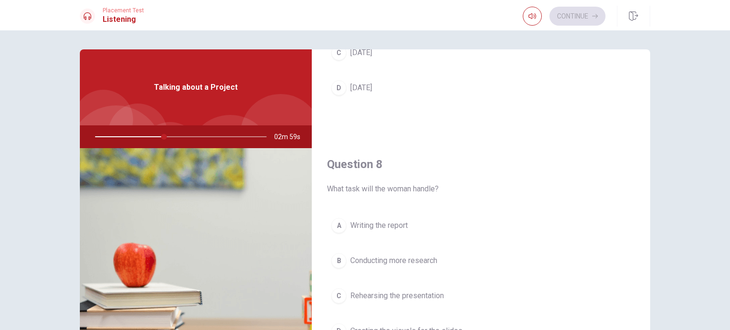
scroll to position [285, 0]
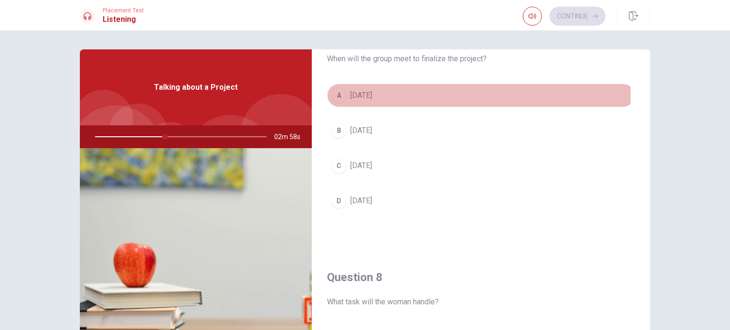
click at [394, 96] on button "A [DATE]" at bounding box center [481, 96] width 308 height 24
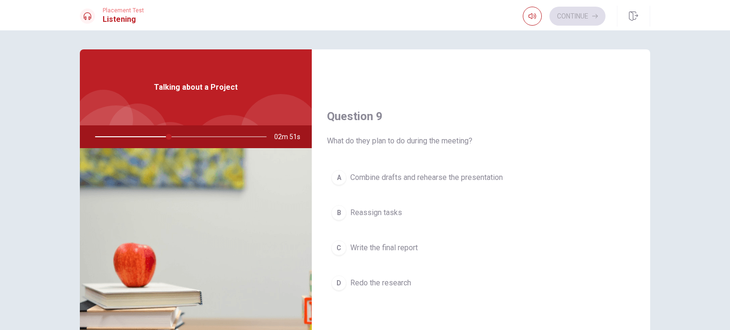
scroll to position [713, 0]
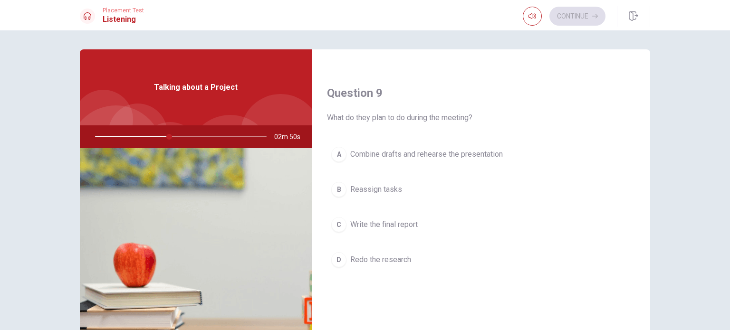
click at [420, 157] on span "Combine drafts and rehearse the presentation" at bounding box center [426, 154] width 153 height 11
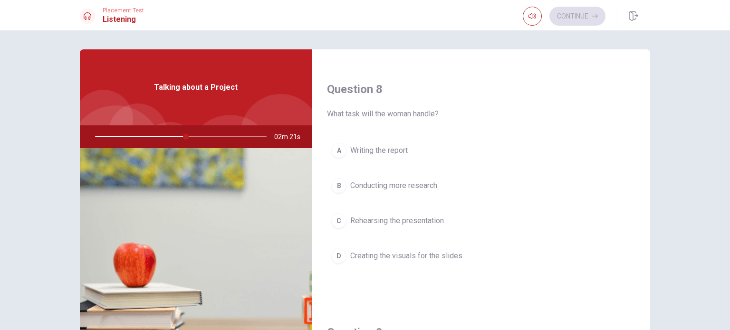
scroll to position [475, 0]
click at [391, 261] on button "D Creating the visuals for the slides" at bounding box center [481, 254] width 308 height 24
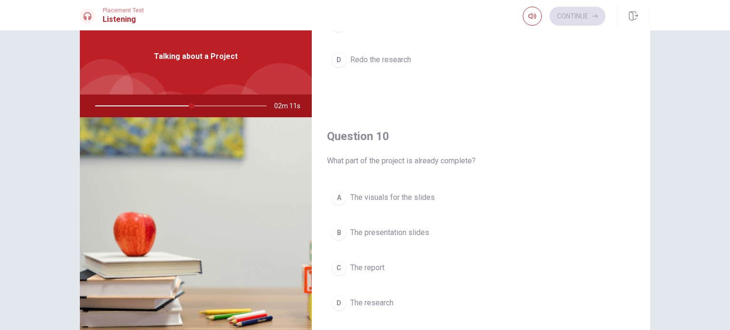
scroll to position [48, 0]
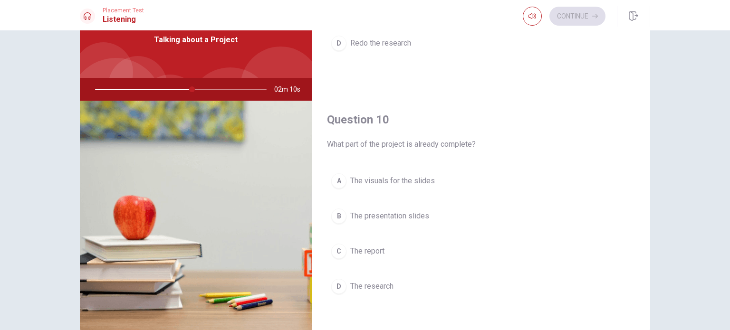
drag, startPoint x: 336, startPoint y: 141, endPoint x: 453, endPoint y: 138, distance: 116.5
click at [453, 139] on span "What part of the project is already complete?" at bounding box center [481, 144] width 308 height 11
click at [376, 283] on span "The research" at bounding box center [371, 286] width 43 height 11
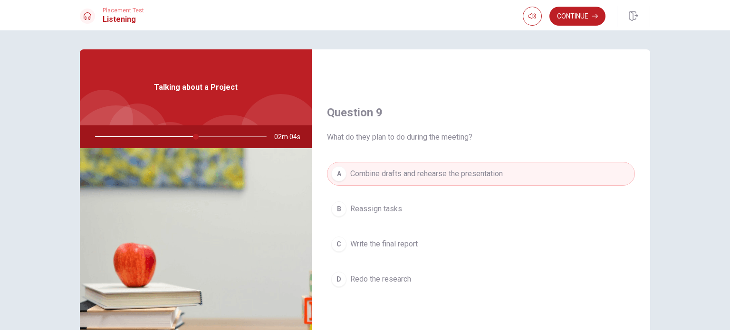
scroll to position [692, 0]
click at [409, 175] on span "Combine drafts and rehearse the presentation" at bounding box center [426, 175] width 153 height 11
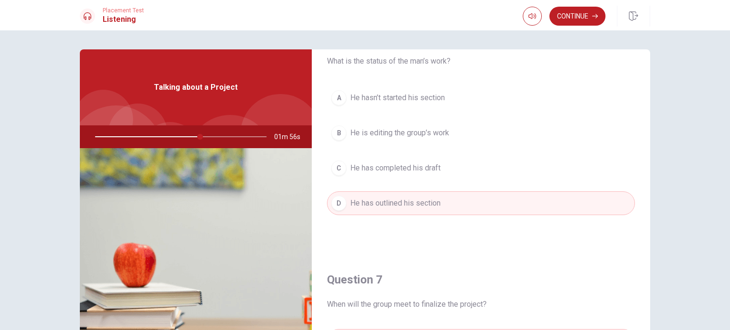
scroll to position [0, 0]
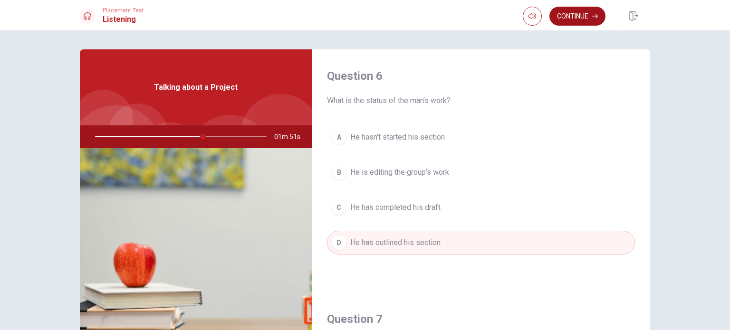
click at [587, 17] on button "Continue" at bounding box center [577, 16] width 56 height 19
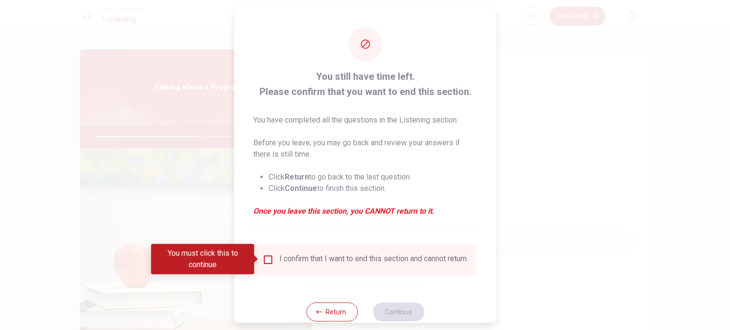
click at [266, 262] on input "You must click this to continue" at bounding box center [267, 259] width 11 height 11
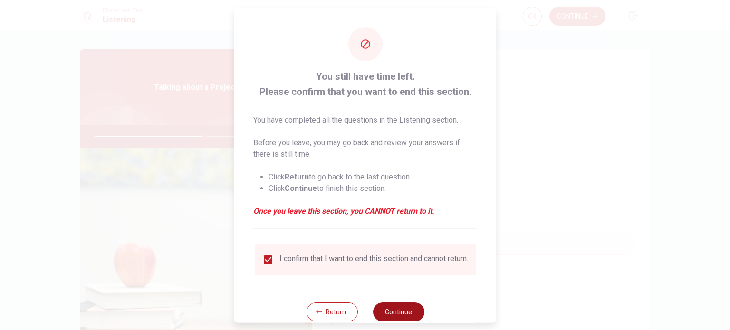
click at [403, 314] on button "Continue" at bounding box center [398, 311] width 51 height 19
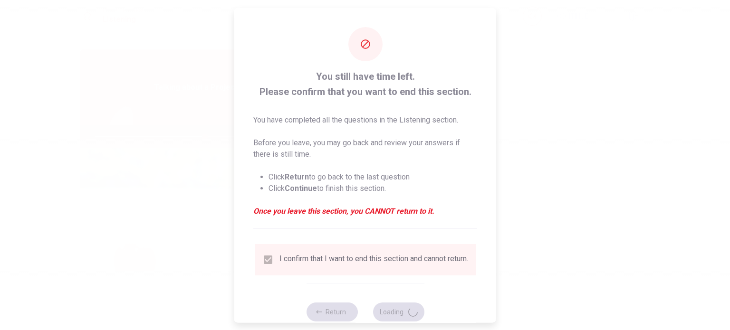
type input "64"
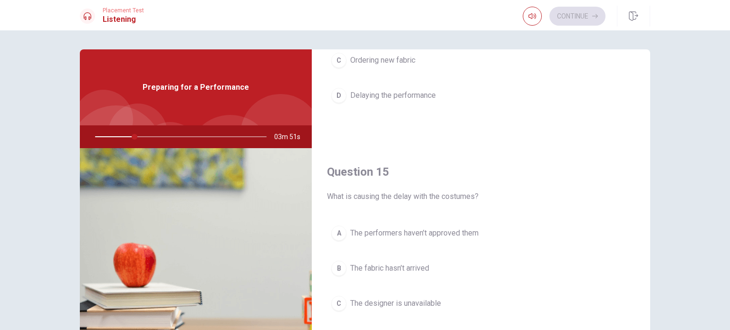
scroll to position [882, 0]
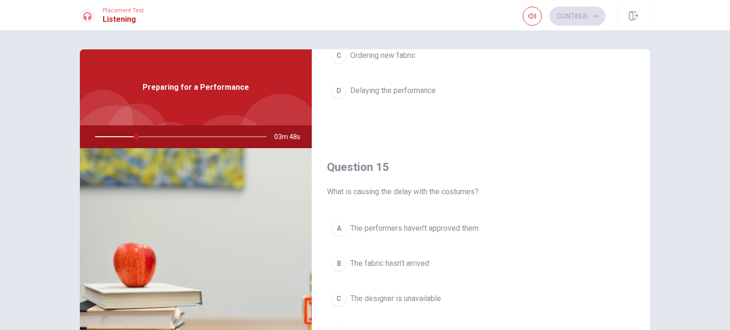
drag, startPoint x: 329, startPoint y: 188, endPoint x: 401, endPoint y: 190, distance: 72.3
click at [401, 190] on span "What is causing the delay with the costumes?" at bounding box center [481, 191] width 308 height 11
click at [404, 258] on span "The fabric hasn’t arrived" at bounding box center [389, 263] width 79 height 11
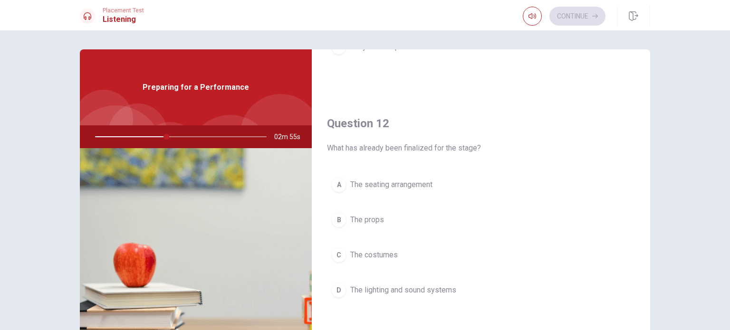
scroll to position [217, 0]
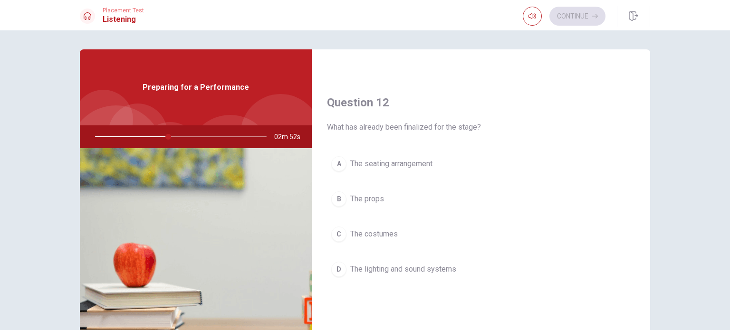
click at [433, 265] on span "The lighting and sound systems" at bounding box center [403, 269] width 106 height 11
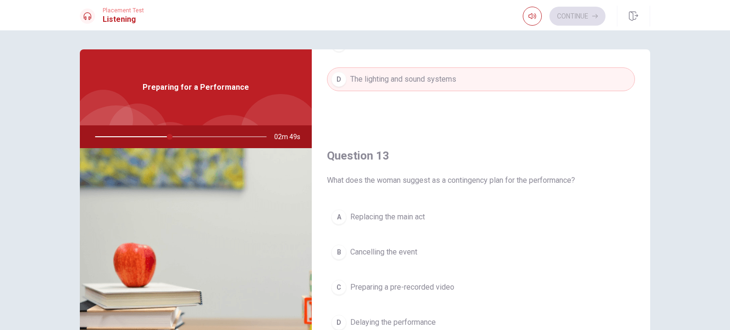
scroll to position [454, 0]
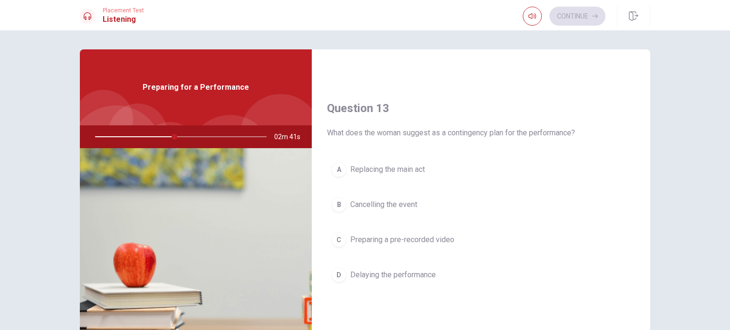
click at [446, 236] on span "Preparing a pre-recorded video" at bounding box center [402, 239] width 104 height 11
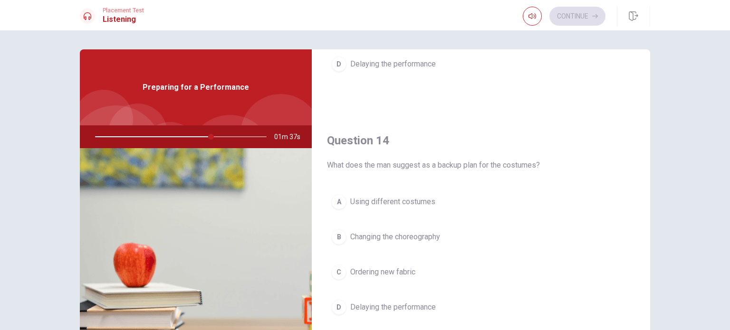
scroll to position [713, 0]
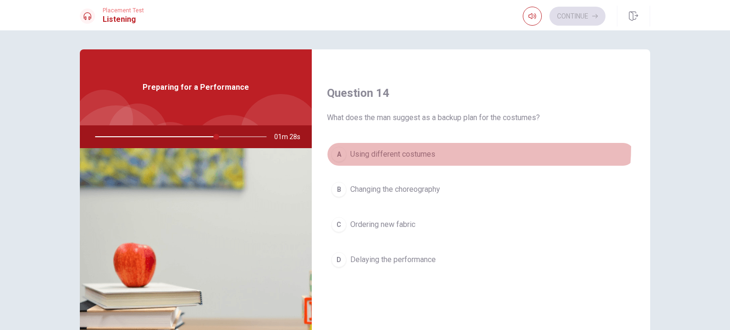
drag, startPoint x: 402, startPoint y: 144, endPoint x: 403, endPoint y: 138, distance: 5.8
click at [403, 143] on button "A Using different costumes" at bounding box center [481, 155] width 308 height 24
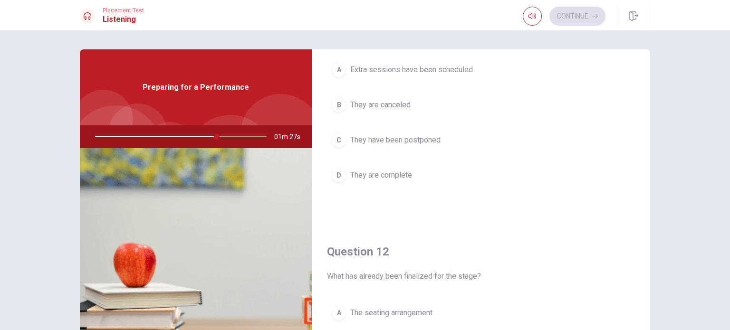
scroll to position [0, 0]
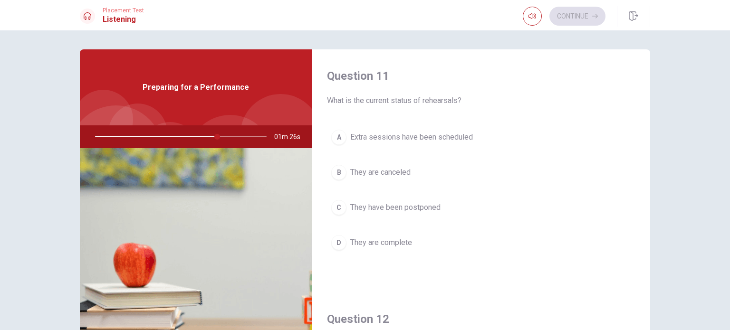
drag, startPoint x: 373, startPoint y: 101, endPoint x: 453, endPoint y: 101, distance: 80.3
click at [453, 101] on span "What is the current status of rehearsals?" at bounding box center [481, 100] width 308 height 11
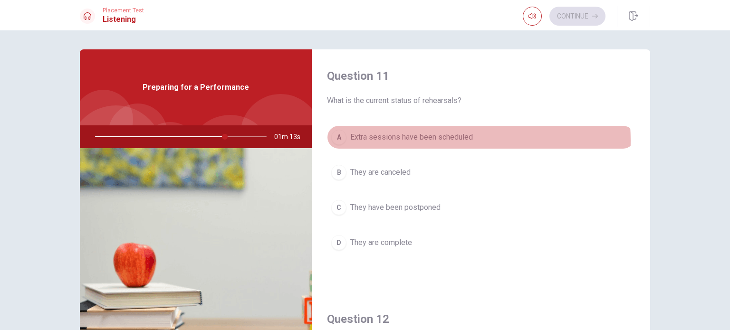
click at [420, 141] on span "Extra sessions have been scheduled" at bounding box center [411, 137] width 123 height 11
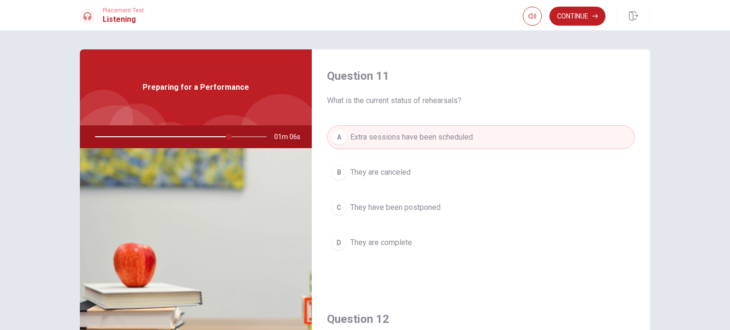
click at [456, 102] on span "What is the current status of rehearsals?" at bounding box center [481, 100] width 308 height 11
drag, startPoint x: 442, startPoint y: 104, endPoint x: 405, endPoint y: 101, distance: 36.7
click at [405, 101] on span "What is the current status of rehearsals?" at bounding box center [481, 100] width 308 height 11
drag, startPoint x: 476, startPoint y: 101, endPoint x: 339, endPoint y: 113, distance: 137.9
click at [336, 100] on span "What is the current status of rehearsals?" at bounding box center [481, 100] width 308 height 11
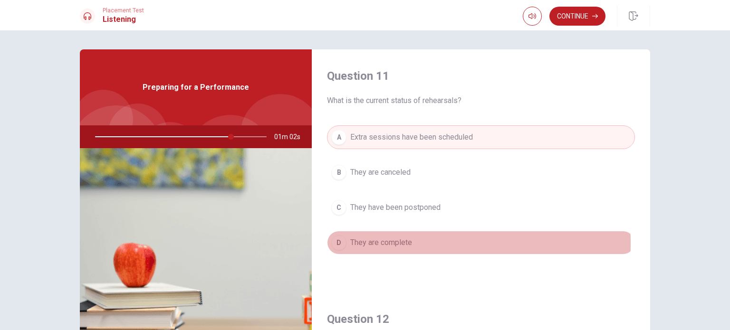
click at [396, 243] on span "They are complete" at bounding box center [381, 242] width 62 height 11
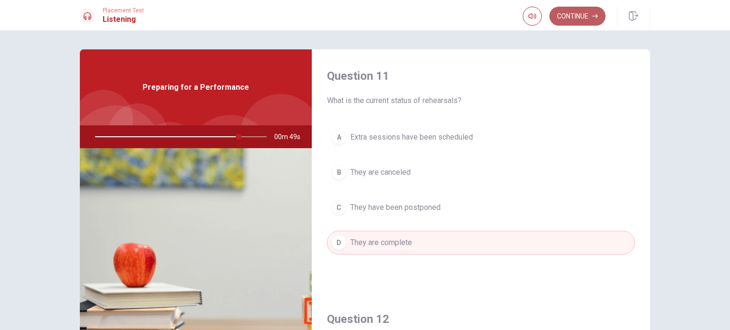
click at [592, 13] on button "Continue" at bounding box center [577, 16] width 56 height 19
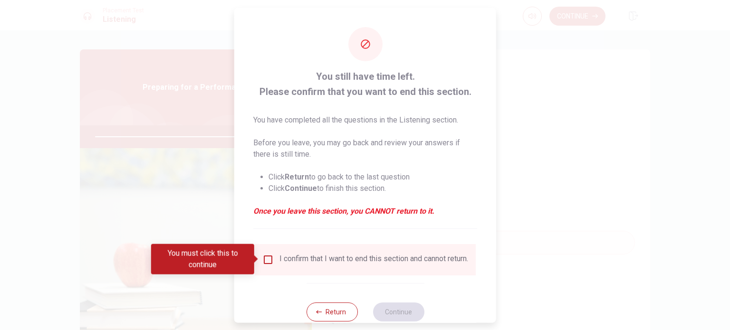
click at [263, 260] on input "You must click this to continue" at bounding box center [267, 259] width 11 height 11
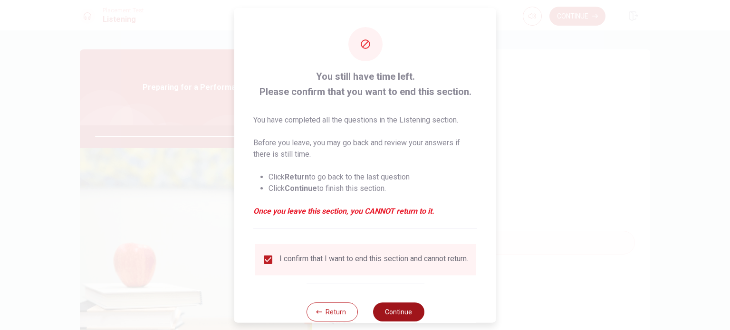
click at [396, 309] on button "Continue" at bounding box center [398, 311] width 51 height 19
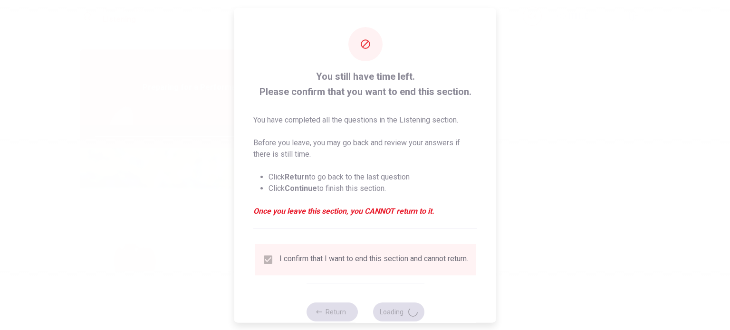
type input "85"
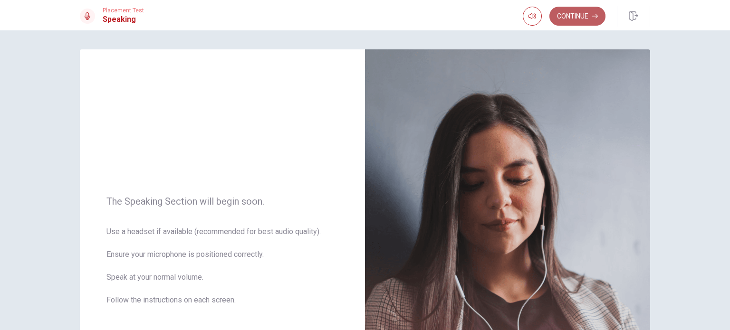
click at [570, 19] on button "Continue" at bounding box center [577, 16] width 56 height 19
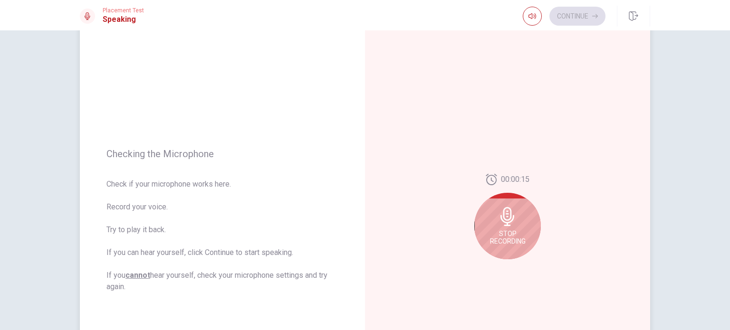
scroll to position [95, 0]
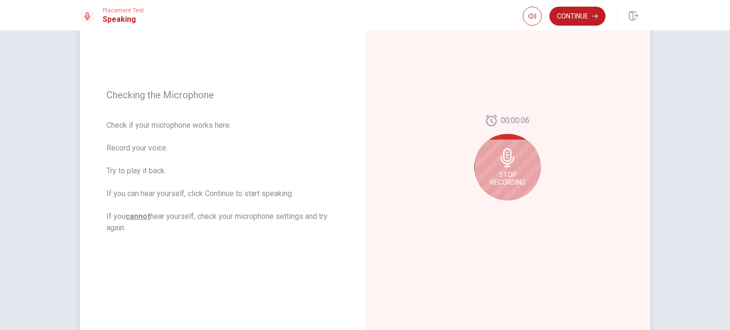
click at [498, 158] on icon at bounding box center [507, 157] width 19 height 19
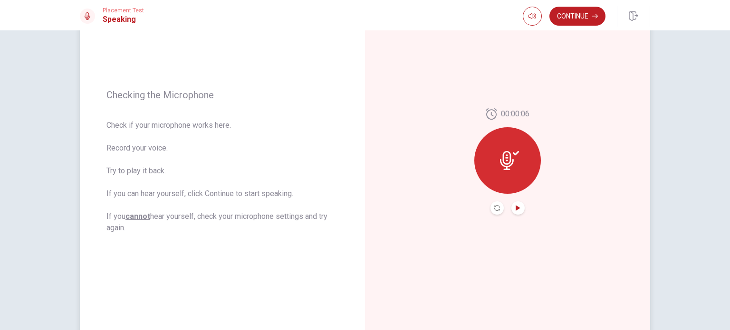
click at [515, 208] on icon "Play Audio" at bounding box center [518, 208] width 6 height 6
click at [582, 12] on button "Continue" at bounding box center [577, 16] width 56 height 19
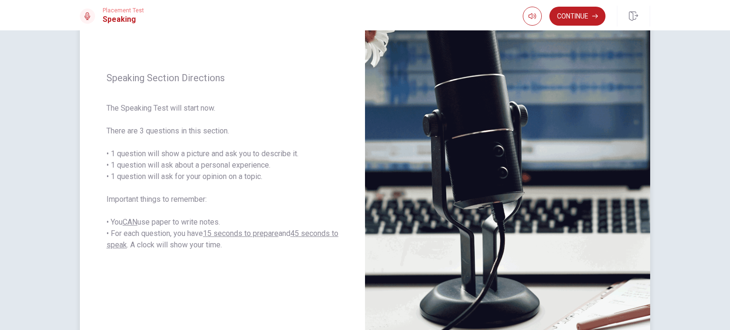
drag, startPoint x: 128, startPoint y: 129, endPoint x: 242, endPoint y: 123, distance: 113.7
click at [242, 123] on span "The Speaking Test will start now. There are 3 questions in this section. • 1 qu…" at bounding box center [222, 177] width 232 height 148
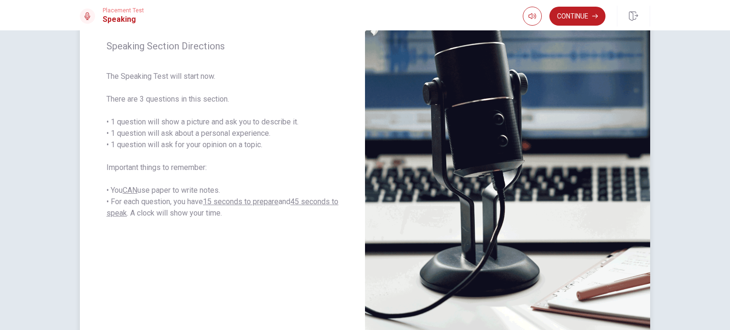
scroll to position [0, 0]
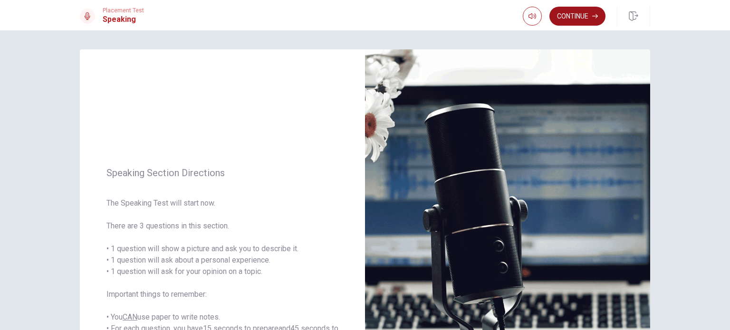
click at [571, 15] on button "Continue" at bounding box center [577, 16] width 56 height 19
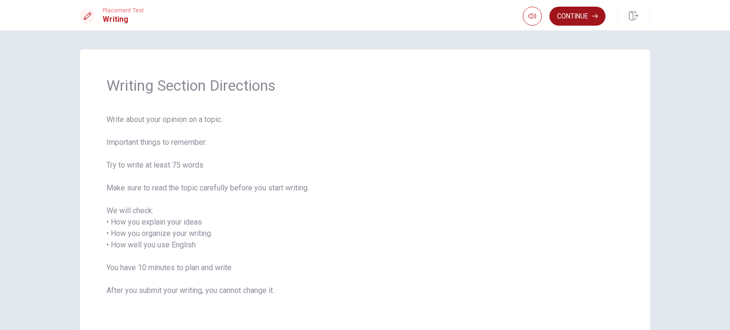
click at [572, 17] on button "Continue" at bounding box center [577, 16] width 56 height 19
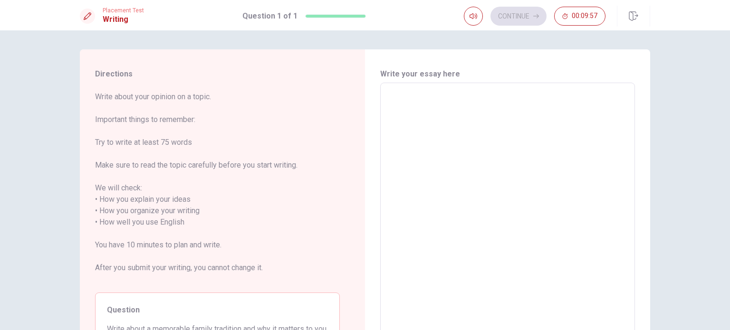
click at [414, 98] on textarea at bounding box center [507, 217] width 241 height 252
click at [478, 133] on textarea at bounding box center [507, 217] width 241 height 252
type textarea "M"
type textarea "x"
type textarea "My"
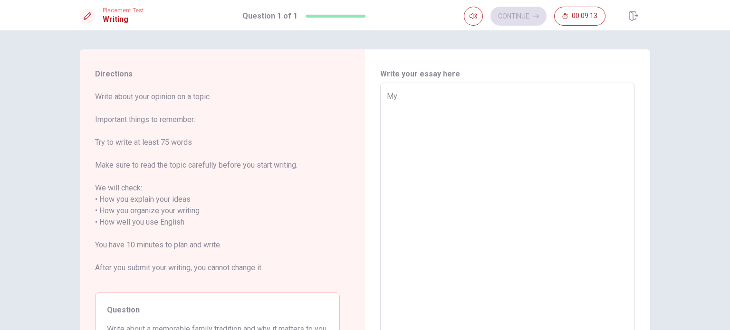
type textarea "x"
type textarea "M"
type textarea "x"
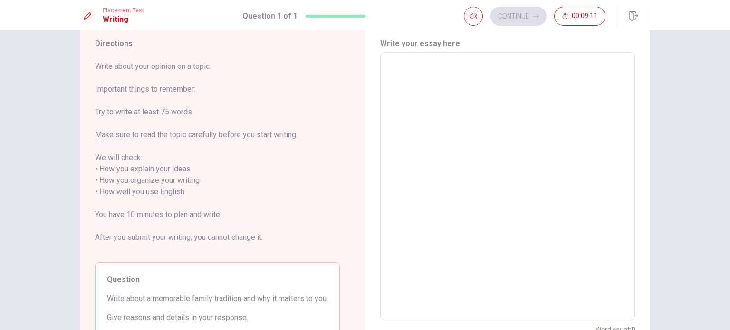
scroll to position [48, 0]
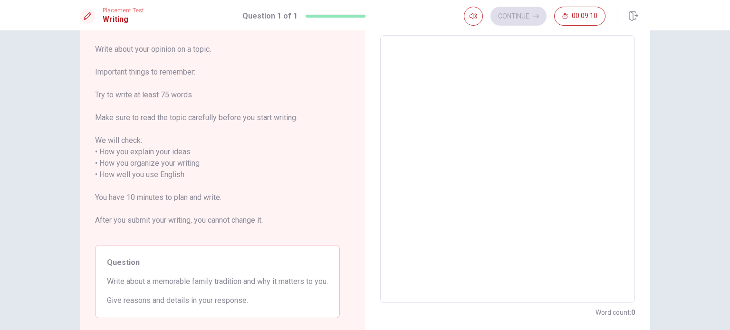
type textarea "M"
type textarea "x"
type textarea "My"
type textarea "x"
type textarea "My"
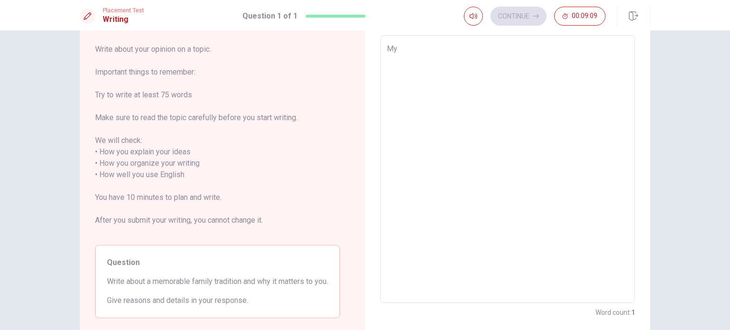
type textarea "x"
type textarea "My m"
type textarea "x"
type textarea "My me"
type textarea "x"
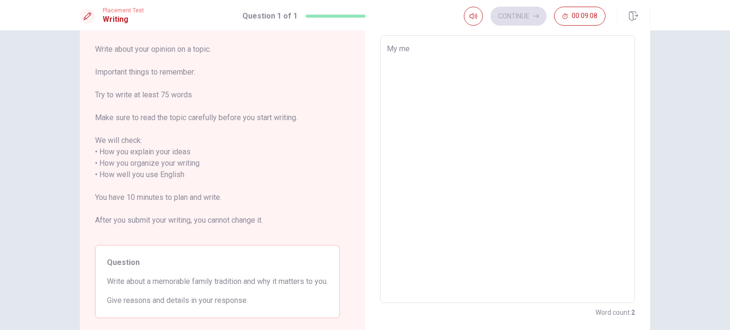
type textarea "My mem"
type textarea "x"
type textarea "My memo"
type textarea "x"
type textarea "My memor"
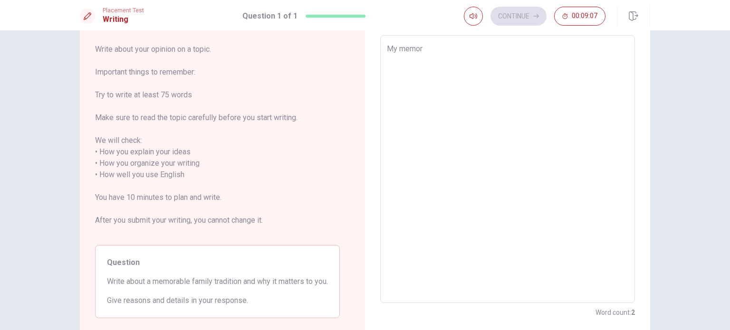
type textarea "x"
type textarea "My memora"
type textarea "x"
type textarea "My memorab"
type textarea "x"
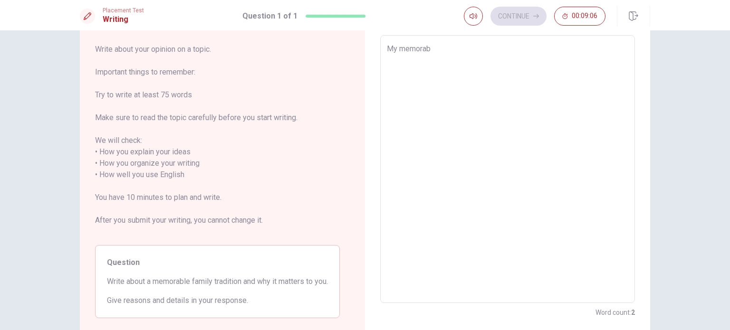
type textarea "My memorabl"
type textarea "x"
type textarea "My memorable"
type textarea "x"
type textarea "My memorable"
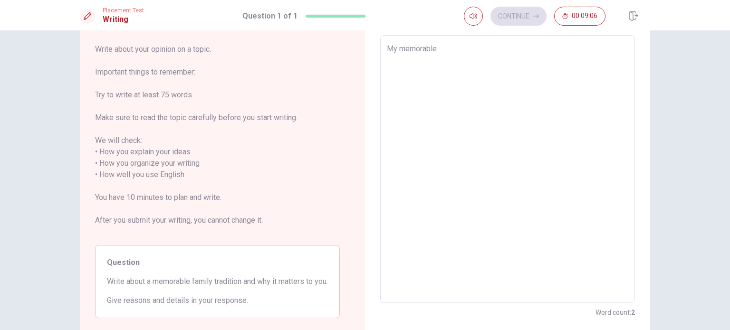
type textarea "x"
type textarea "My memorable f"
type textarea "x"
type textarea "My memorable fa"
type textarea "x"
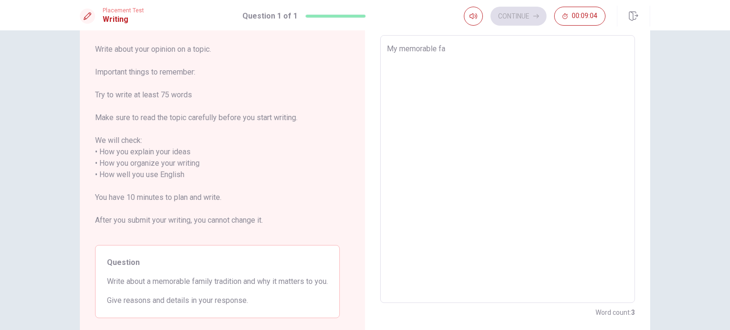
type textarea "My memorable fam"
type textarea "x"
type textarea "My memorable fami"
type textarea "x"
type textarea "My memorable famil"
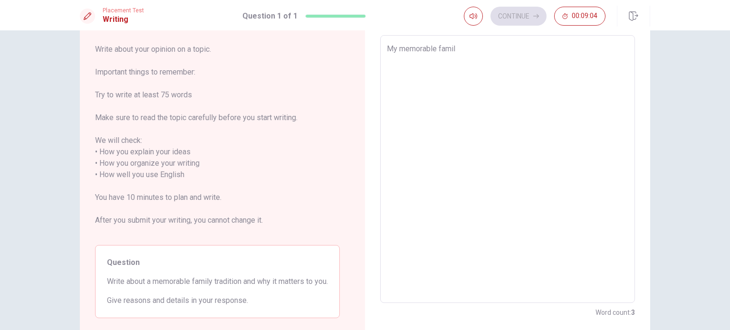
type textarea "x"
type textarea "My memorable family"
type textarea "x"
type textarea "My memorable family"
type textarea "x"
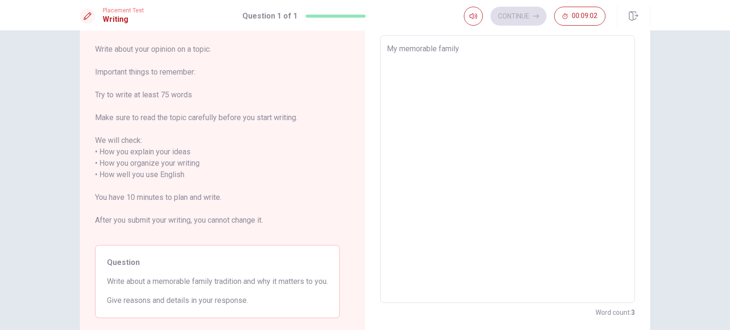
type textarea "My memorable family t"
type textarea "x"
type textarea "My memorable family tr"
type textarea "x"
type textarea "My memorable family tra"
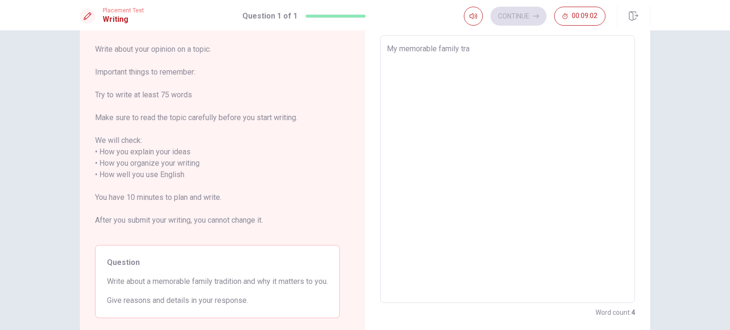
type textarea "x"
type textarea "My memorable family trad"
type textarea "x"
type textarea "My memorable family tradi"
type textarea "x"
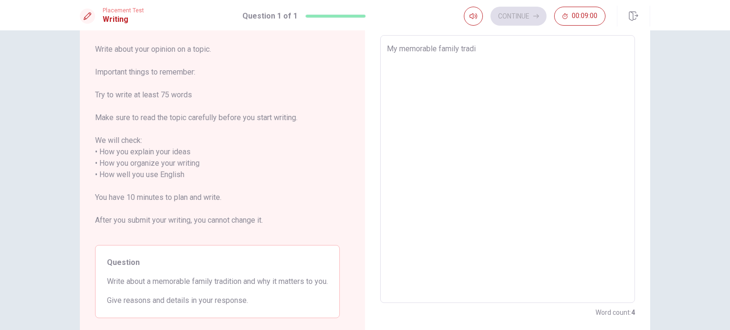
type textarea "My memorable family tradit"
type textarea "x"
type textarea "My memorable family traditi"
type textarea "x"
type textarea "My memorable family traditio"
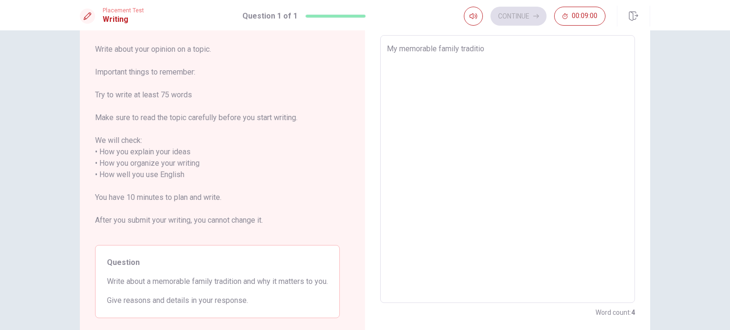
type textarea "x"
type textarea "My memorable family tradition"
type textarea "x"
type textarea "My memorable family tradition"
type textarea "x"
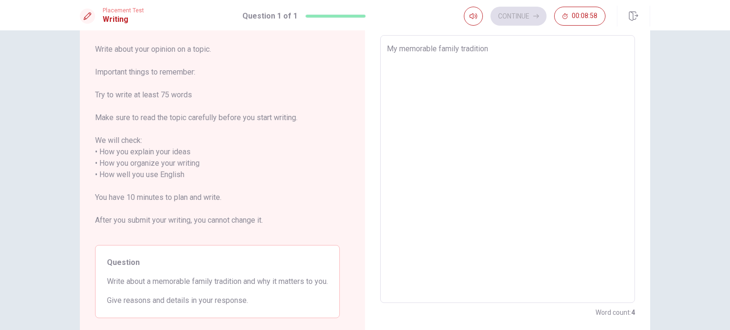
type textarea "My memorable family tradition i"
type textarea "x"
type textarea "My memorable family tradition is"
type textarea "x"
type textarea "My memorable family tradition is"
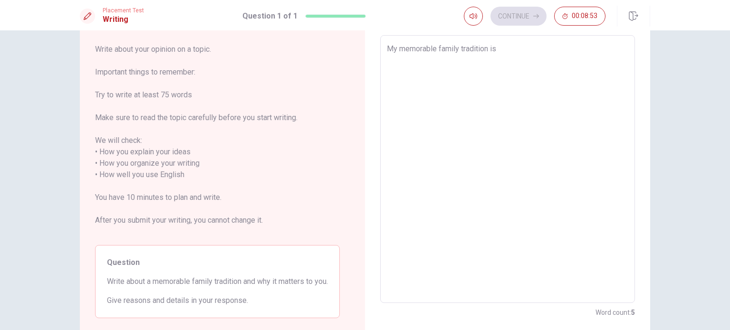
type textarea "x"
type textarea "My memorable family tradition is g"
type textarea "x"
type textarea "My memorable family tradition is go"
type textarea "x"
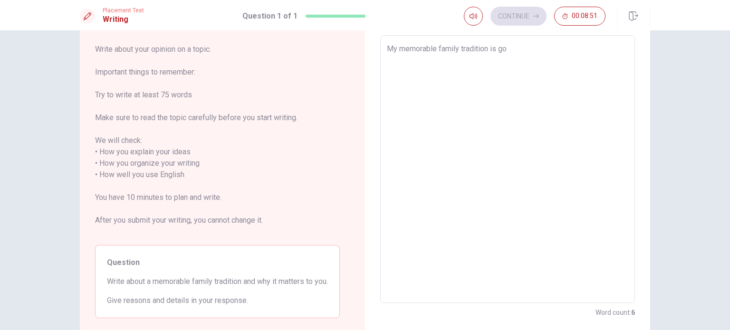
type textarea "My memorable family tradition is goi"
type textarea "x"
type textarea "My memorable family tradition is goin"
type textarea "x"
type textarea "My memorable family tradition is going"
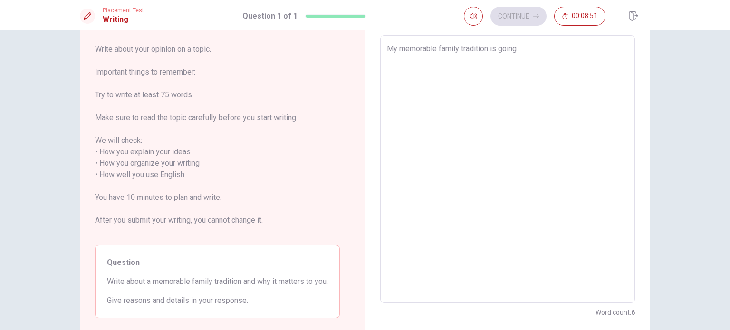
type textarea "x"
type textarea "My memorable family tradition is going"
type textarea "x"
type textarea "My memorable family tradition is going s"
type textarea "x"
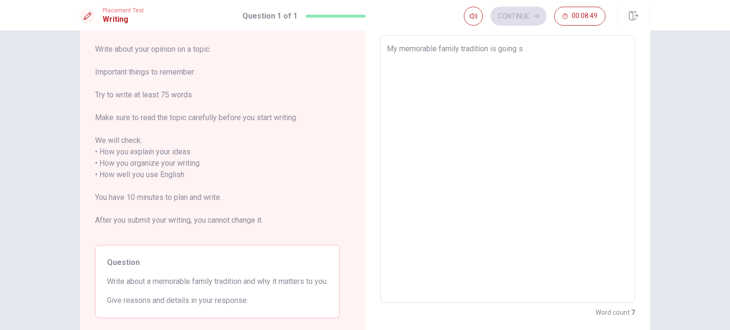
type textarea "My memorable family tradition is going so"
type textarea "x"
type textarea "My memorable family tradition is going som"
type textarea "x"
type textarea "My memorable family tradition is going some"
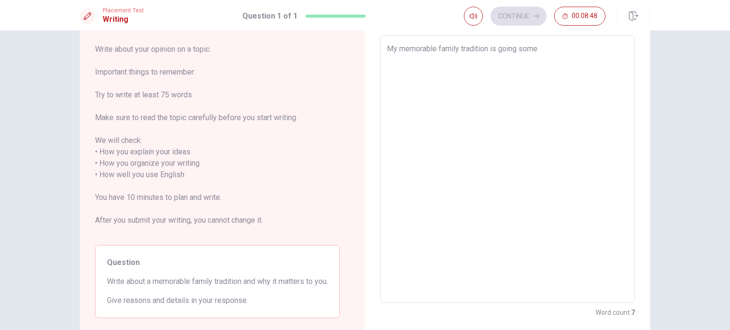
type textarea "x"
type textarea "My memorable family tradition is going somew"
type textarea "x"
type textarea "My memorable family tradition is going somewh"
type textarea "x"
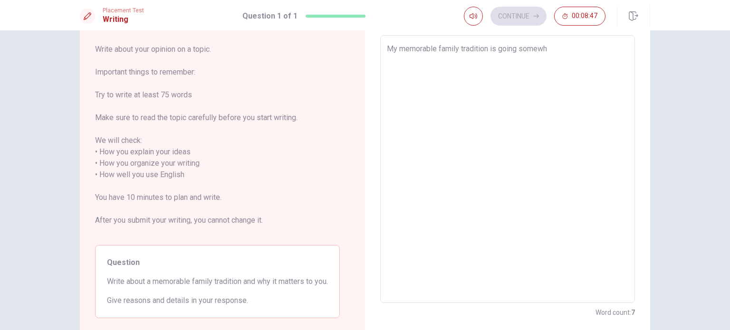
type textarea "My memorable family tradition is going somewhe"
type textarea "x"
type textarea "My memorable family tradition is going somewher"
type textarea "x"
type textarea "My memorable family tradition is going somewhere"
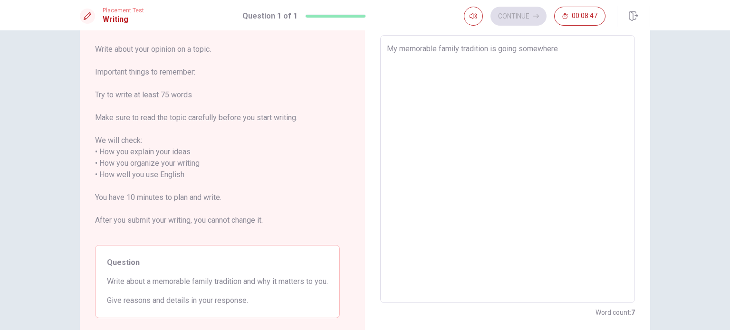
type textarea "x"
type textarea "My memorable family tradition is going somewhere"
type textarea "x"
type textarea "My memorable family tradition is going somewhere i"
type textarea "x"
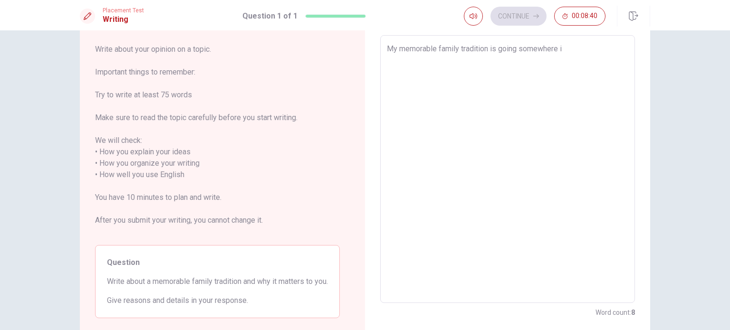
type textarea "My memorable family tradition is going somewhere im"
type textarea "x"
type textarea "My memorable family tradition is going somewhere imp"
type textarea "x"
type textarea "My memorable family tradition is going somewhere impr"
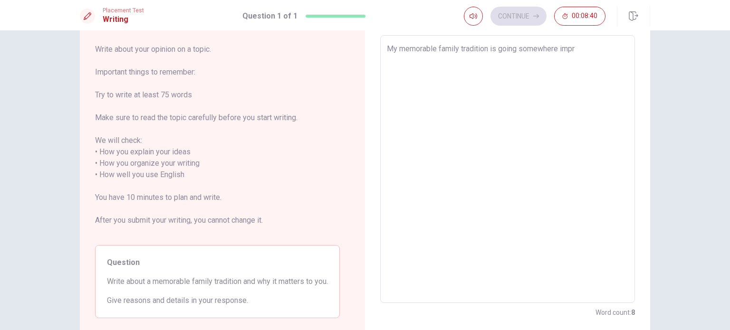
type textarea "x"
type textarea "My memorable family tradition is going somewhere impre"
type textarea "x"
type textarea "My memorable family tradition is going somewhere impres"
type textarea "x"
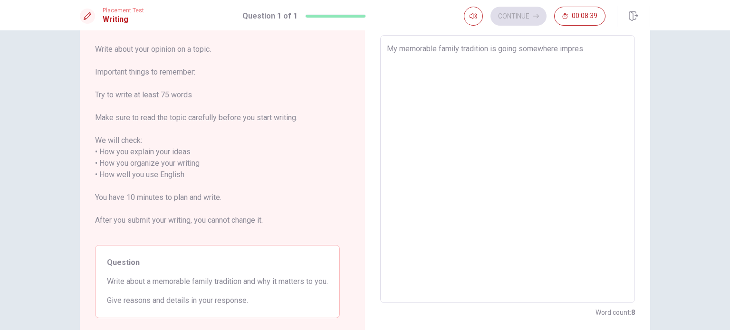
type textarea "My memorable family tradition is going somewhere impress"
type textarea "x"
type textarea "My memorable family tradition is going somewhere impressi"
type textarea "x"
type textarea "My memorable family tradition is going somewhere impressiv"
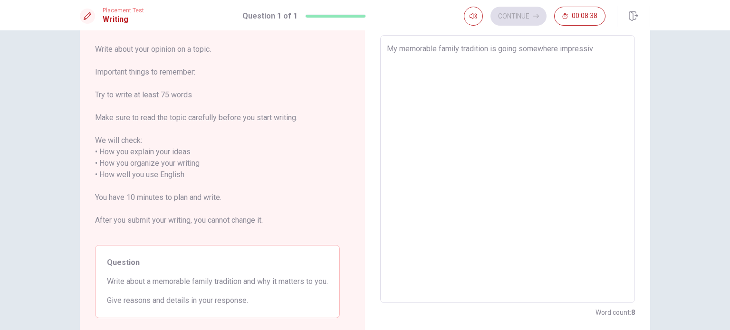
type textarea "x"
type textarea "My memorable family tradition is going somewhere impressive"
type textarea "x"
type textarea "My memorable family tradition is going somewhere impressive"
type textarea "x"
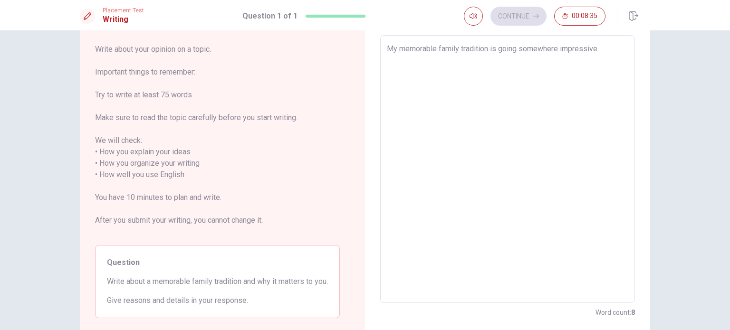
type textarea "My memorable family tradition is going somewhere impressive a"
type textarea "x"
type textarea "My memorable family tradition is going somewhere impressive"
type textarea "x"
type textarea "My memorable family tradition is going somewhere impressive o"
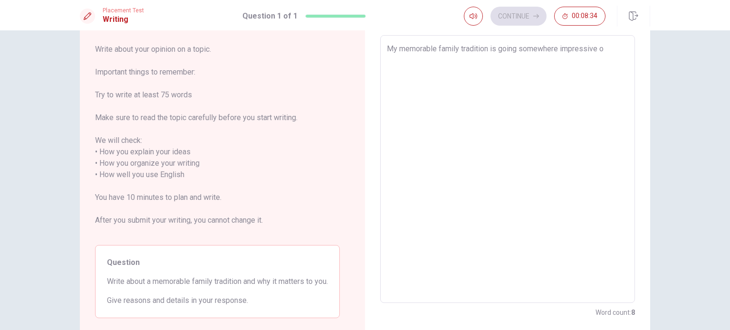
type textarea "x"
type textarea "My memorable family tradition is going somewhere impressive on"
type textarea "x"
type textarea "My memorable family tradition is going somewhere impressive on"
type textarea "x"
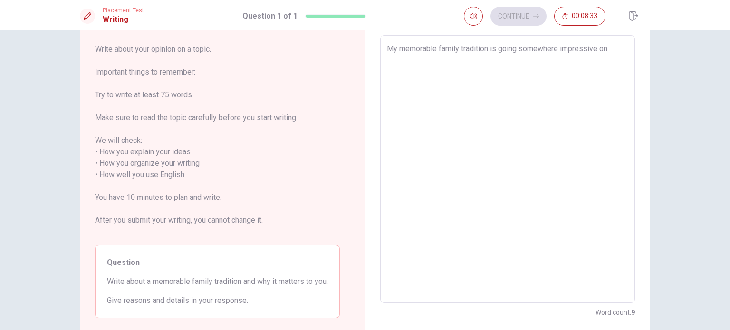
type textarea "My memorable family tradition is going somewhere impressive on t"
type textarea "x"
type textarea "My memorable family tradition is going somewhere impressive on th"
type textarea "x"
type textarea "My memorable family tradition is going somewhere impressive on the"
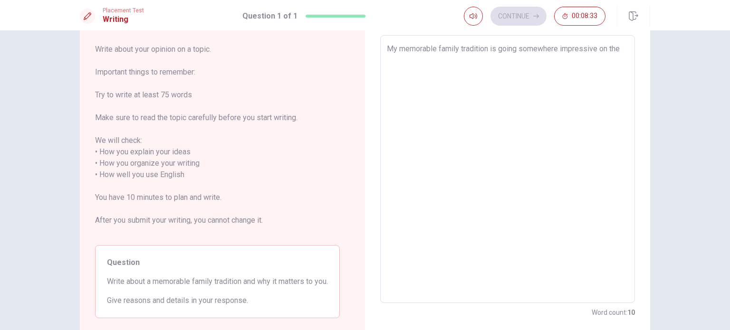
type textarea "x"
type textarea "My memorable family tradition is going somewhere impressive on the"
type textarea "x"
type textarea "My memorable family tradition is going somewhere impressive on the w"
type textarea "x"
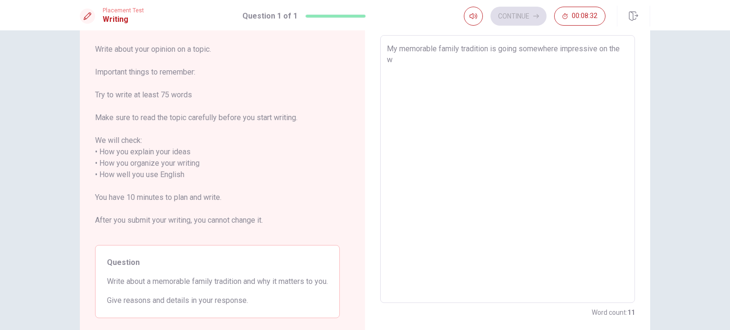
type textarea "My memorable family tradition is going somewhere impressive on the we"
type textarea "x"
type textarea "My memorable family tradition is going somewhere impressive on the wee"
type textarea "x"
type textarea "My memorable family tradition is going somewhere impressive on the week"
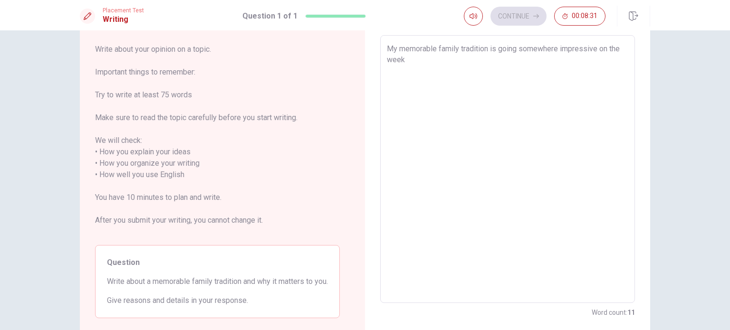
type textarea "x"
type textarea "My memorable family tradition is going somewhere impressive on the weeke"
type textarea "x"
type textarea "My memorable family tradition is going somewhere impressive on the weeken"
type textarea "x"
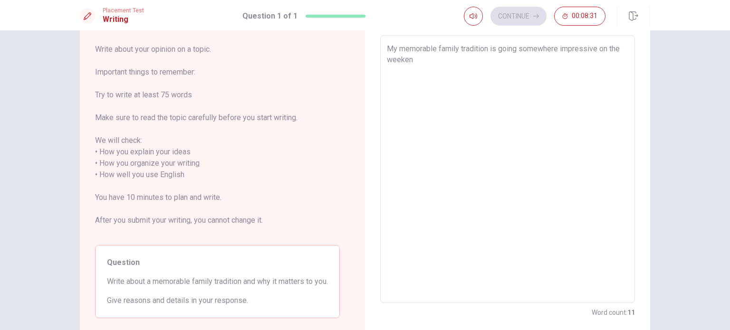
type textarea "My memorable family tradition is going somewhere impressive on the weekend"
click at [493, 49] on textarea "My memorable family tradition is going somewhere impressive on the weekend" at bounding box center [507, 169] width 241 height 252
click at [492, 67] on textarea "My memorable family tradition is going somewhere impressive on the weekend" at bounding box center [507, 169] width 241 height 252
click at [518, 49] on textarea "My memorable family tradition is going somewhere impressive on the weekend" at bounding box center [507, 169] width 241 height 252
click at [515, 48] on textarea "My memorable family tradition is going somewhere impressive on the weekend" at bounding box center [507, 169] width 241 height 252
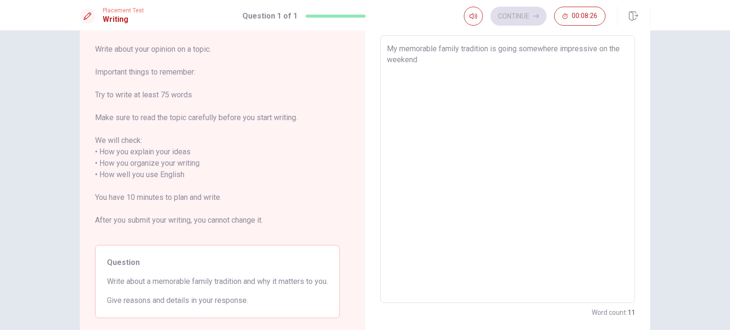
click at [496, 48] on textarea "My memorable family tradition is going somewhere impressive on the weekend" at bounding box center [507, 169] width 241 height 252
click at [514, 48] on textarea "My memorable family tradition is going somewhere impressive on the weekend" at bounding box center [507, 169] width 241 height 252
type textarea "x"
type textarea "My memorable family tradition is goin somewhere impressive on the weekend"
type textarea "x"
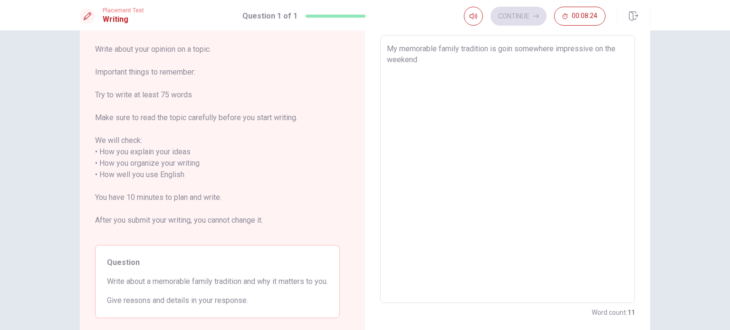
type textarea "My memorable family tradition is goi somewhere impressive on the weekend"
type textarea "x"
type textarea "My memorable family tradition is go somewhere impressive on the weekend"
type textarea "x"
type textarea "My memorable family tradition is g somewhere impressive on the weekend"
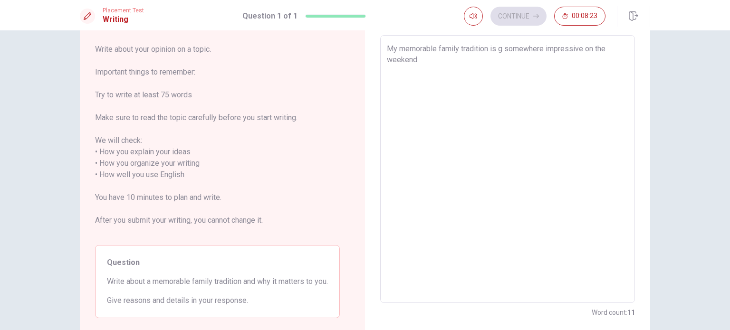
type textarea "x"
type textarea "My memorable family tradition is somewhere impressive on the weekend"
type textarea "x"
type textarea "My memorable family tradition is w somewhere impressive on the weekend"
type textarea "x"
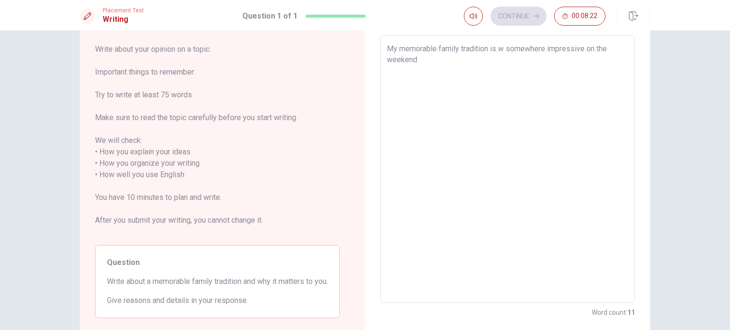
type textarea "My memorable family tradition is we somewhere impressive on the weekend"
type textarea "x"
type textarea "My memorable family tradition is wen somewhere impressive on the weekend"
type textarea "x"
type textarea "My memorable family tradition is went somewhere impressive on the weekend"
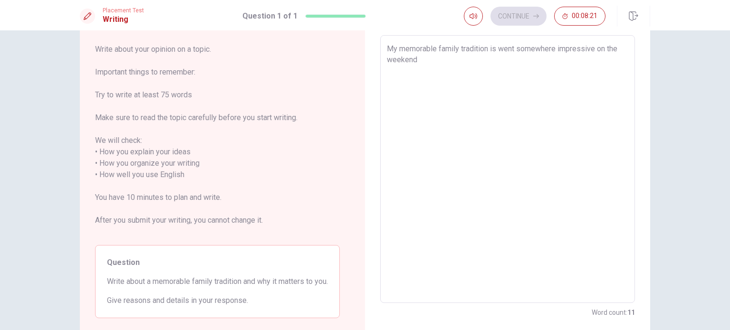
click at [515, 57] on textarea "My memorable family tradition is went somewhere impressive on the weekend" at bounding box center [507, 169] width 241 height 252
type textarea "x"
type textarea "My memorable family tradition is went somewhere impressive on the weekend"
click at [387, 58] on textarea "My memorable family tradition is went somewhere impressive on the weekend" at bounding box center [507, 169] width 241 height 252
type textarea "x"
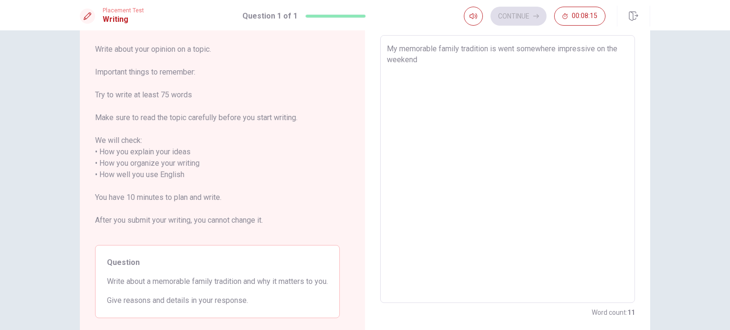
type textarea "My memorable family tradition is went somewhere impressive on the eweekend"
type textarea "x"
type textarea "My memorable family tradition is went somewhere impressive on the evweekend"
type textarea "x"
type textarea "My memorable family tradition is went somewhere impressive on the eveweekend"
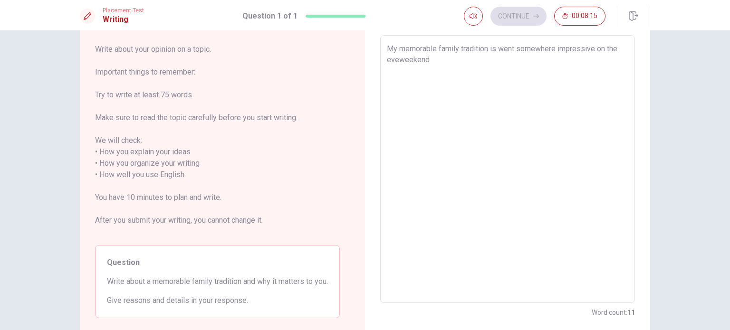
type textarea "x"
type textarea "My memorable family tradition is went somewhere impressive on the everweekend"
type textarea "x"
type textarea "My memorable family tradition is went somewhere impressive on the everyweekend"
type textarea "x"
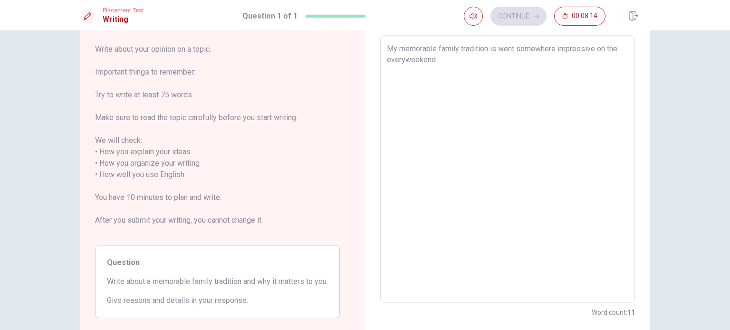
type textarea "My memorable family tradition is went somewhere impressive on the every weekend"
click at [477, 59] on textarea "My memorable family tradition is went somewhere impressive on the every weekend" at bounding box center [507, 169] width 241 height 252
click at [404, 59] on textarea "My memorable family tradition is went somewhere impressive on the every weekend" at bounding box center [507, 169] width 241 height 252
click at [434, 57] on textarea "My memorable family tradition is went somewhere impressive on the every weekend" at bounding box center [507, 169] width 241 height 252
click at [443, 61] on textarea "My memorable family tradition is went somewhere impressive on the every weekend" at bounding box center [507, 169] width 241 height 252
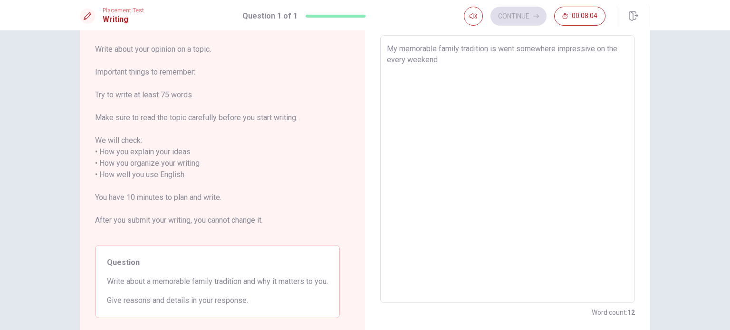
type textarea "x"
type textarea "My memorable family tradition is went somewhere impressive on the every weekend…"
type textarea "x"
type textarea "My memorable family tradition is went somewhere impressive on the every weekend…"
type textarea "x"
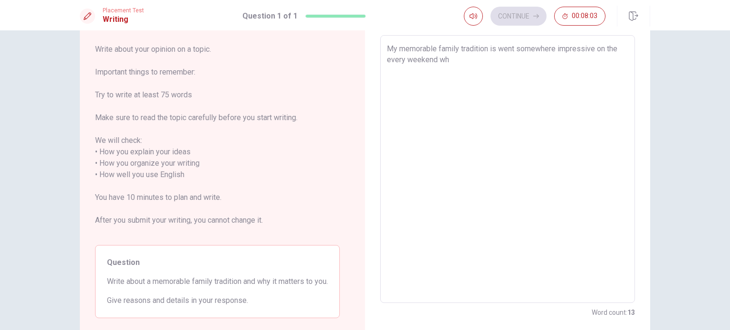
type textarea "My memorable family tradition is went somewhere impressive on the every weekend…"
type textarea "x"
type textarea "My memorable family tradition is went somewhere impressive on the every weekend…"
click at [478, 60] on textarea "My memorable family tradition is went somewhere impressive on the every weekend…" at bounding box center [507, 169] width 241 height 252
click at [401, 60] on textarea "My memorable family tradition is went somewhere impressive on the every weekend…" at bounding box center [507, 169] width 241 height 252
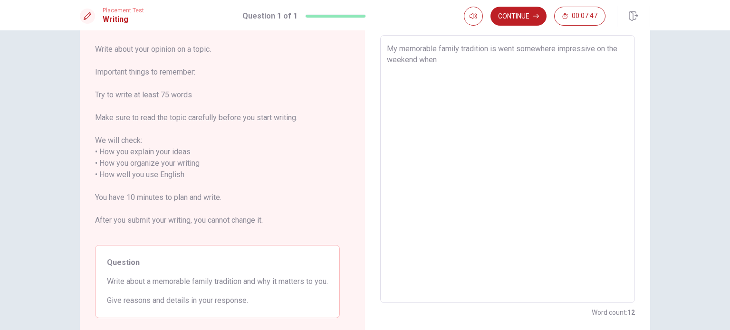
click at [460, 62] on textarea "My memorable family tradition is went somewhere impressive on the weekend when" at bounding box center [507, 169] width 241 height 252
click at [387, 58] on textarea "My memorable family tradition is went somewhere impressive on the weekend" at bounding box center [507, 169] width 241 height 252
click at [416, 56] on textarea "My memorable family tradition is went somewhere impressive on the weekend" at bounding box center [507, 169] width 241 height 252
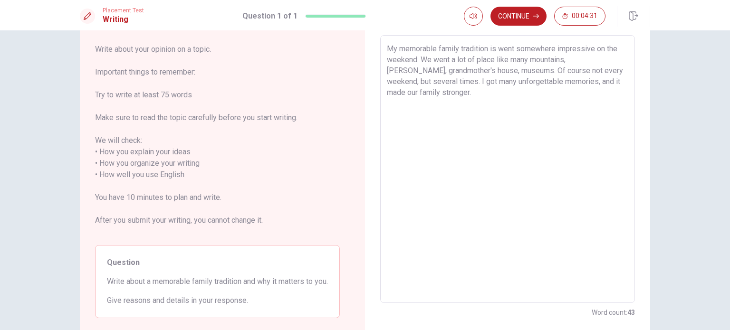
click at [433, 80] on textarea "My memorable family tradition is went somewhere impressive on the weekend. We w…" at bounding box center [507, 169] width 241 height 252
click at [555, 82] on textarea "My memorable family tradition is went somewhere impressive on the weekend. We w…" at bounding box center [507, 169] width 241 height 252
click at [421, 93] on textarea "My memorable family tradition is went somewhere impressive on the weekend. We w…" at bounding box center [507, 169] width 241 height 252
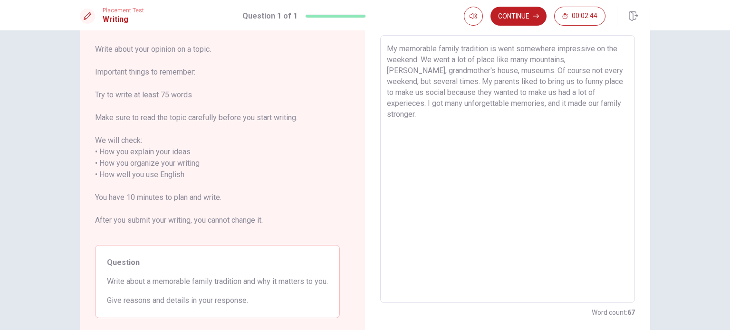
click at [600, 104] on textarea "My memorable family tradition is went somewhere impressive on the weekend. We w…" at bounding box center [507, 169] width 241 height 252
click at [418, 57] on textarea "My memorable family tradition is went somewhere impressive on the weekend. We w…" at bounding box center [507, 169] width 241 height 252
click at [454, 109] on textarea "My memorable family tradition is went somewhere impressive on the weekend. I ha…" at bounding box center [507, 169] width 241 height 252
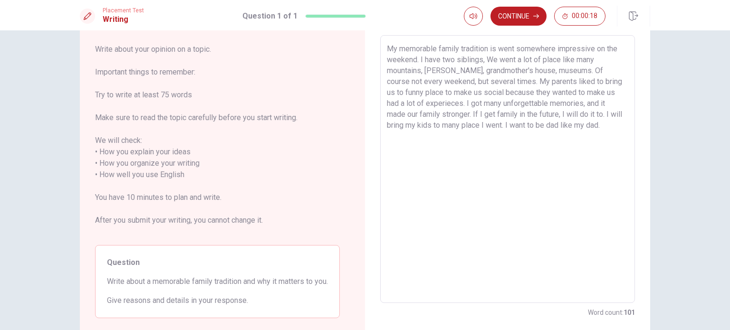
click at [554, 70] on textarea "My memorable family tradition is went somewhere impressive on the weekend. I ha…" at bounding box center [507, 169] width 241 height 252
click at [557, 67] on textarea "My memorable family tradition is went somewhere impressive on the weekend. I ha…" at bounding box center [507, 169] width 241 height 252
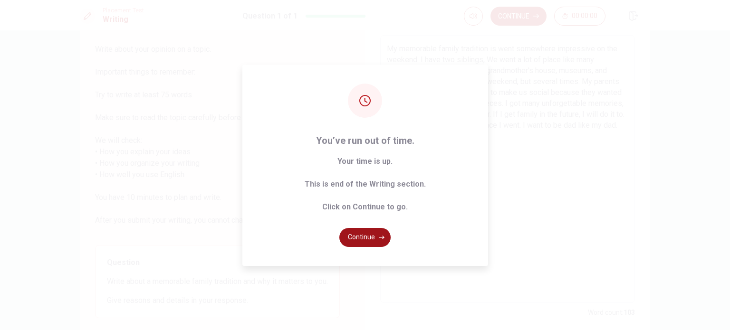
click at [371, 232] on button "Continue" at bounding box center [364, 237] width 51 height 19
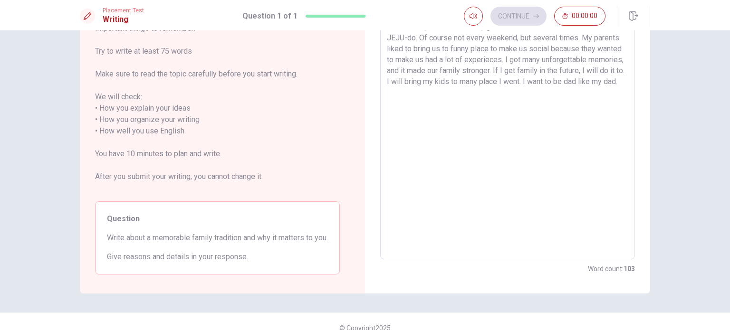
scroll to position [104, 0]
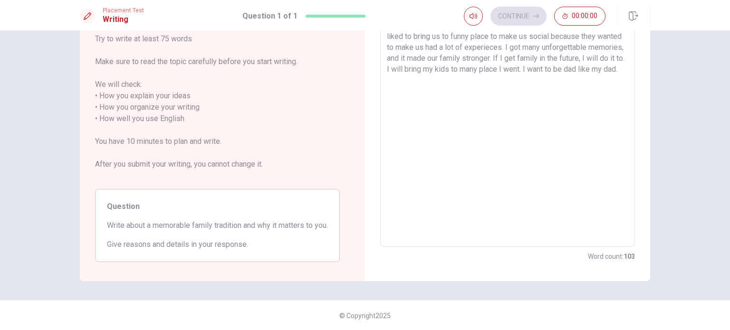
click at [614, 75] on textarea "My memorable family tradition is went somewhere impressive on the weekend. I ha…" at bounding box center [507, 113] width 241 height 252
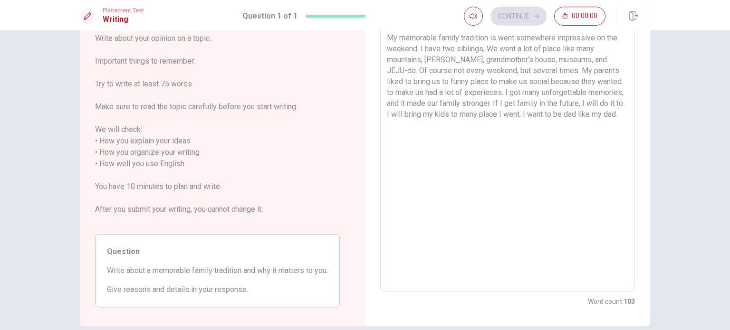
scroll to position [0, 0]
